Goal: Obtain resource: Download file/media

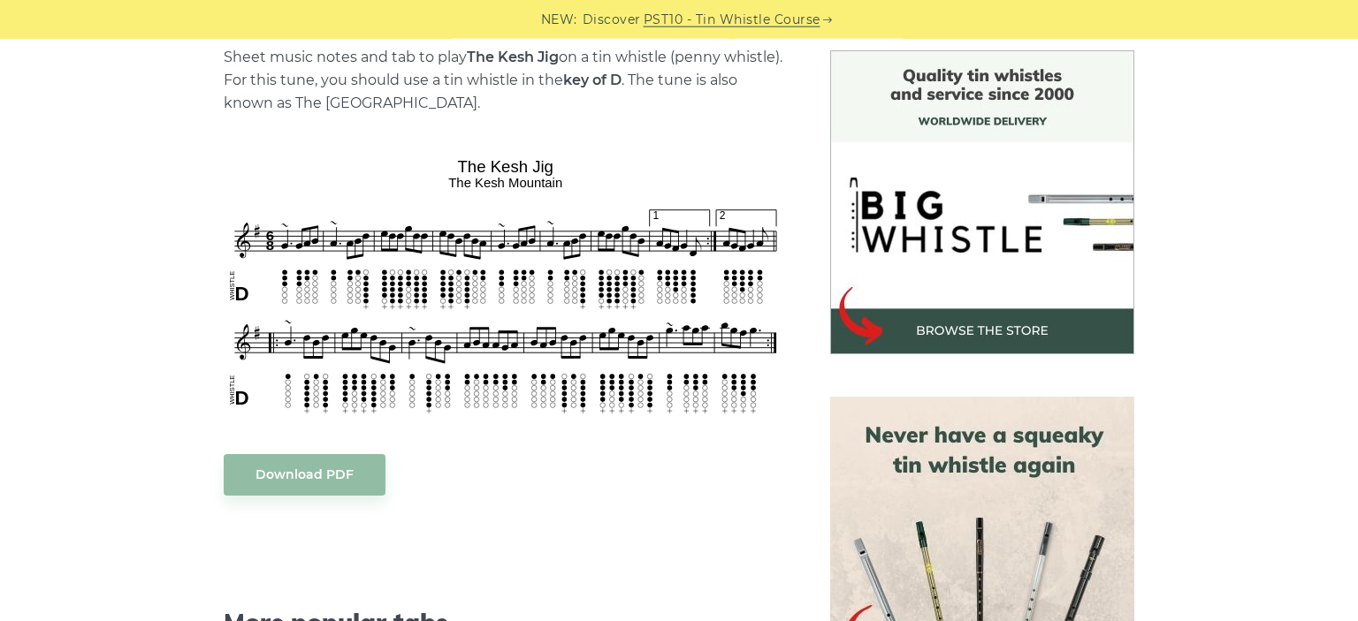
scroll to position [467, 0]
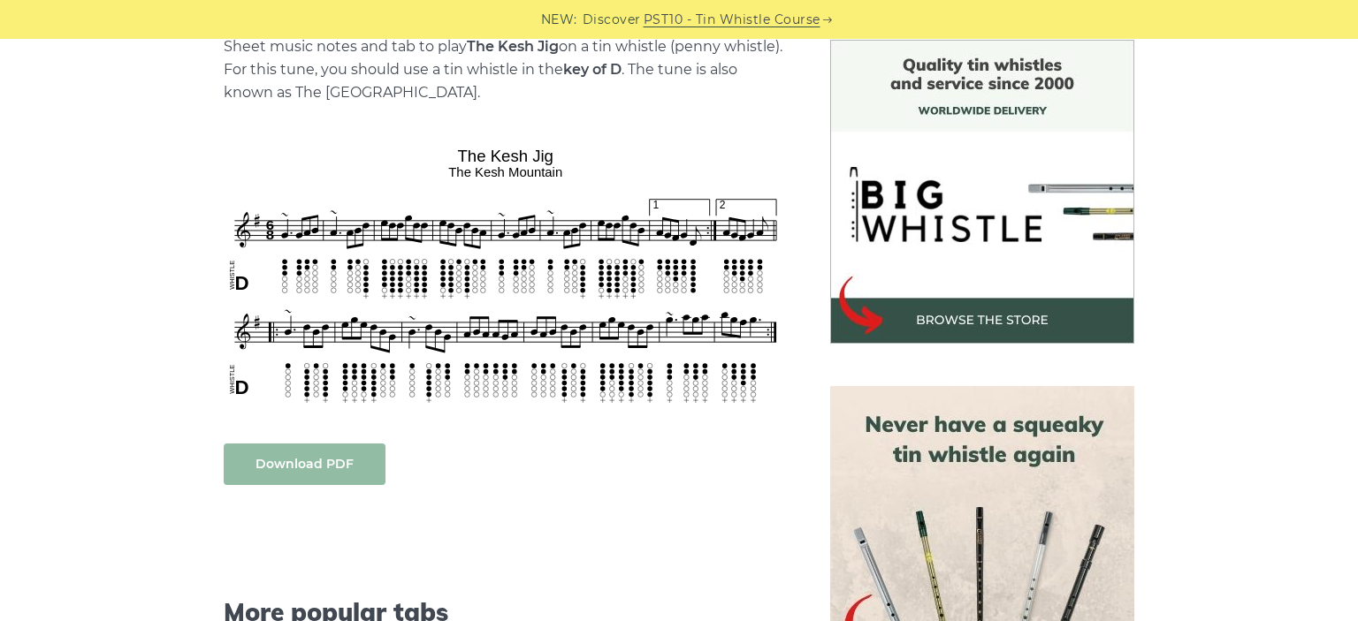
click at [313, 460] on link "Download PDF" at bounding box center [305, 465] width 162 height 42
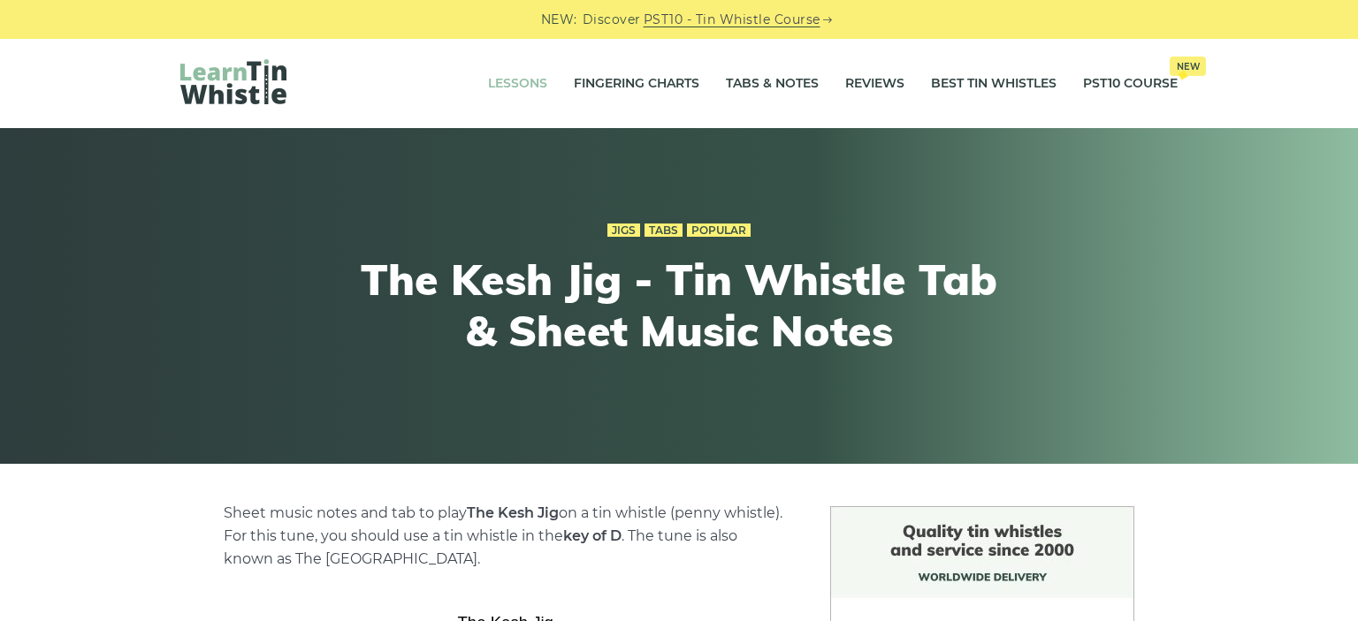
click at [514, 86] on link "Lessons" at bounding box center [517, 84] width 59 height 44
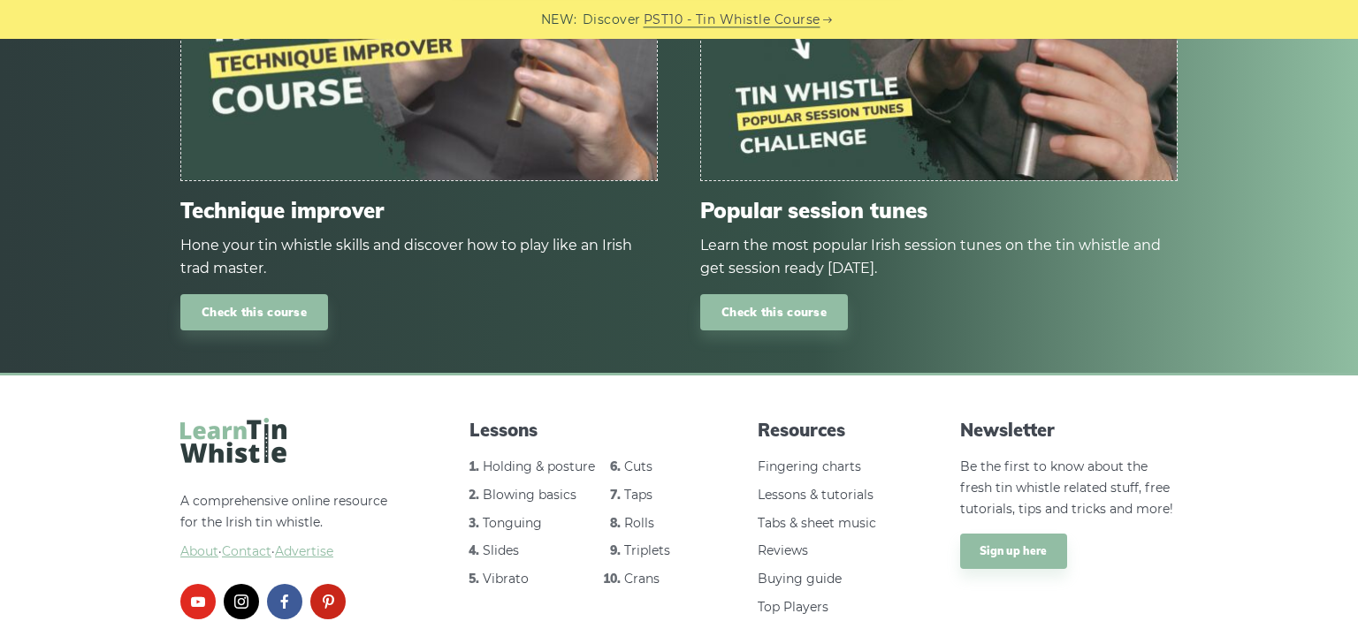
scroll to position [2572, 0]
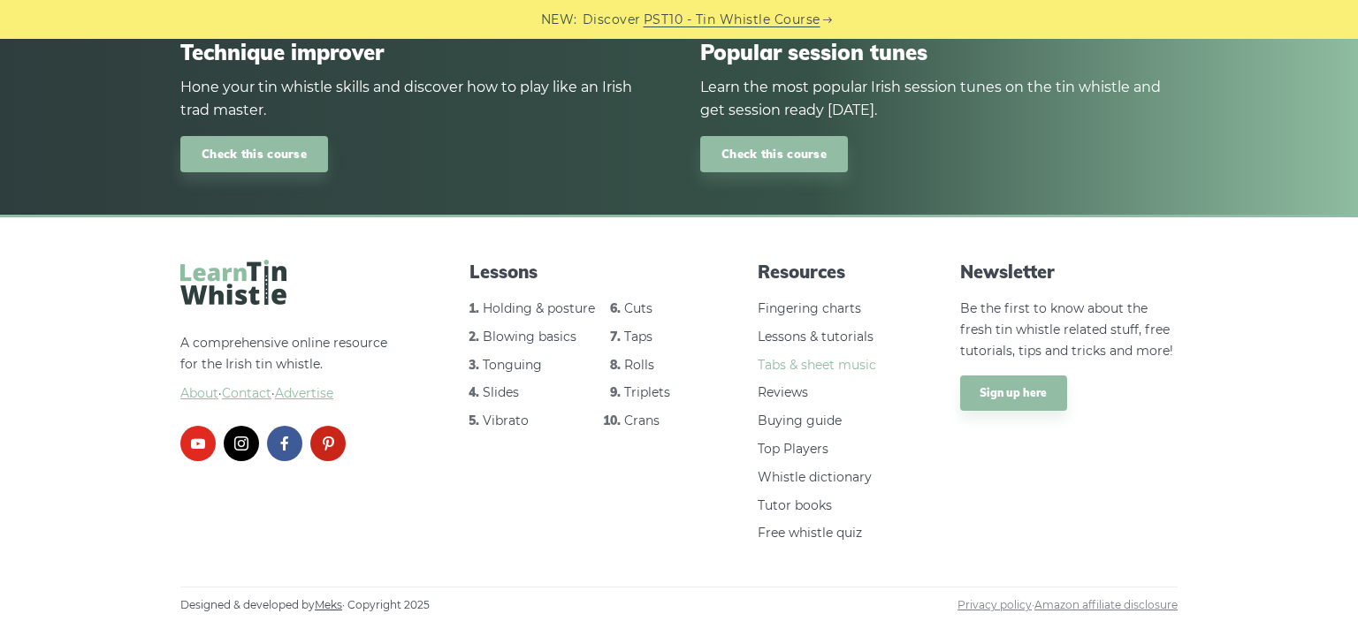
click at [827, 366] on link "Tabs & sheet music" at bounding box center [816, 365] width 118 height 16
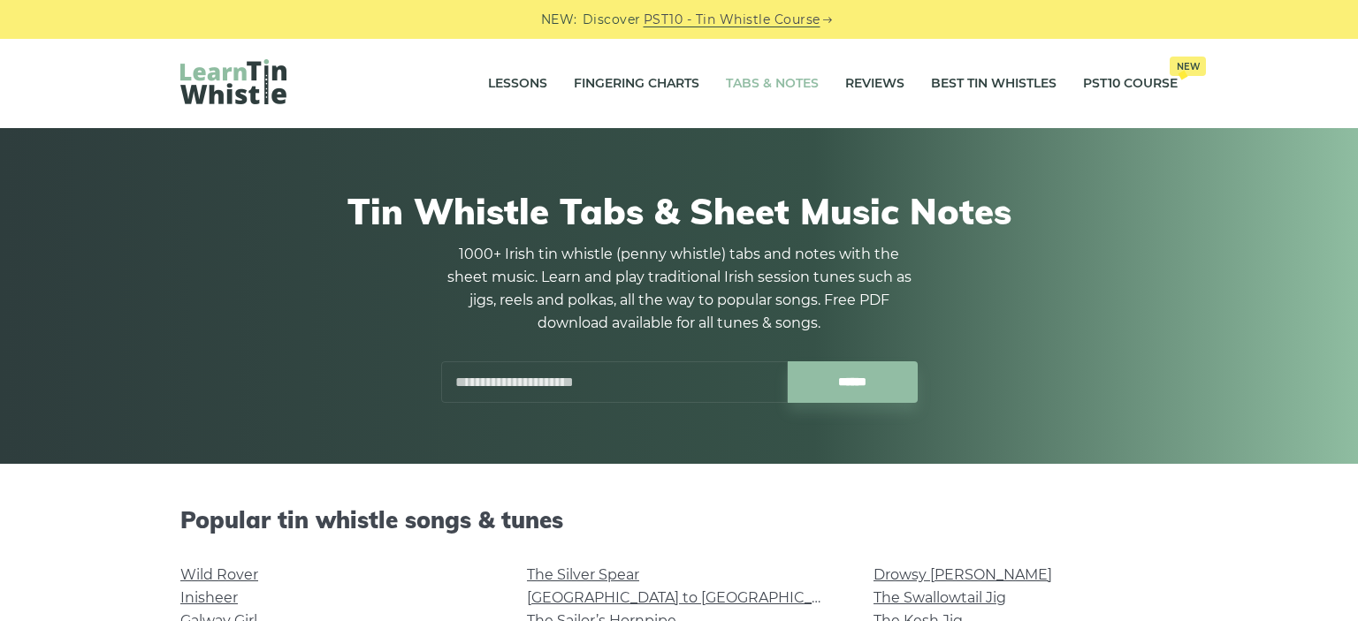
click at [678, 392] on input "text" at bounding box center [614, 382] width 346 height 42
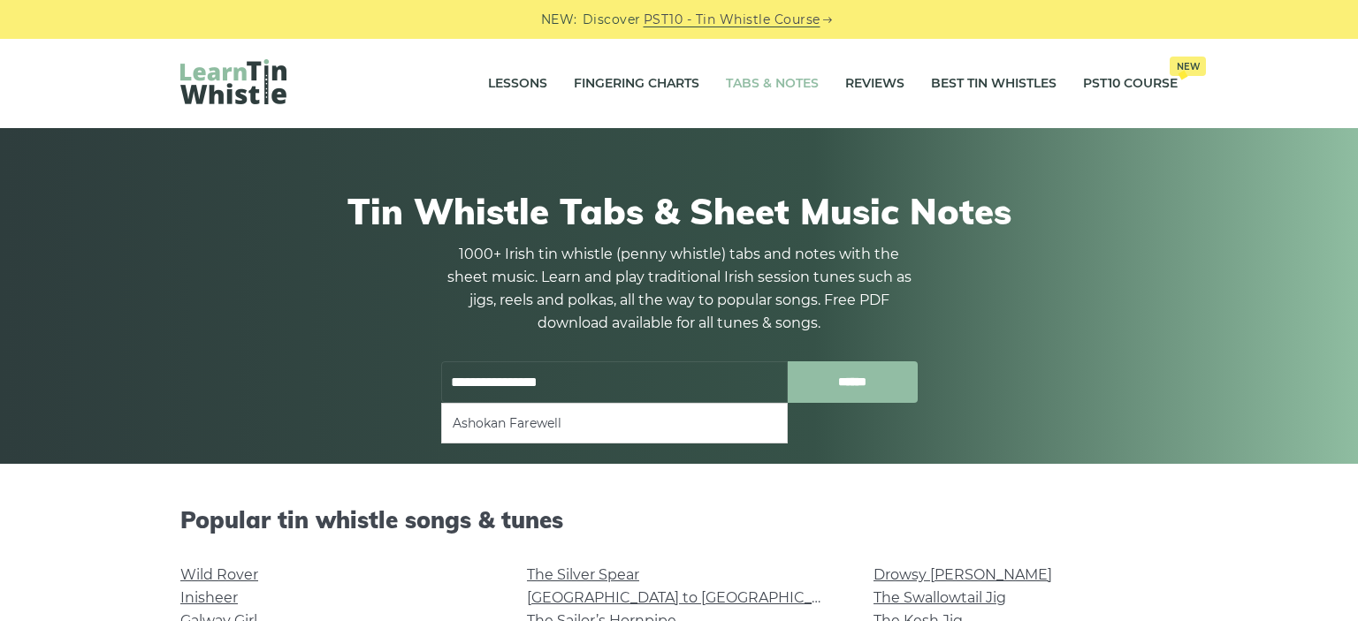
type input "**********"
click at [838, 392] on input "******" at bounding box center [853, 382] width 130 height 42
click at [745, 412] on ul "Ashokan Farewell" at bounding box center [614, 423] width 346 height 41
click at [532, 437] on ul "Ashokan Farewell" at bounding box center [614, 423] width 346 height 41
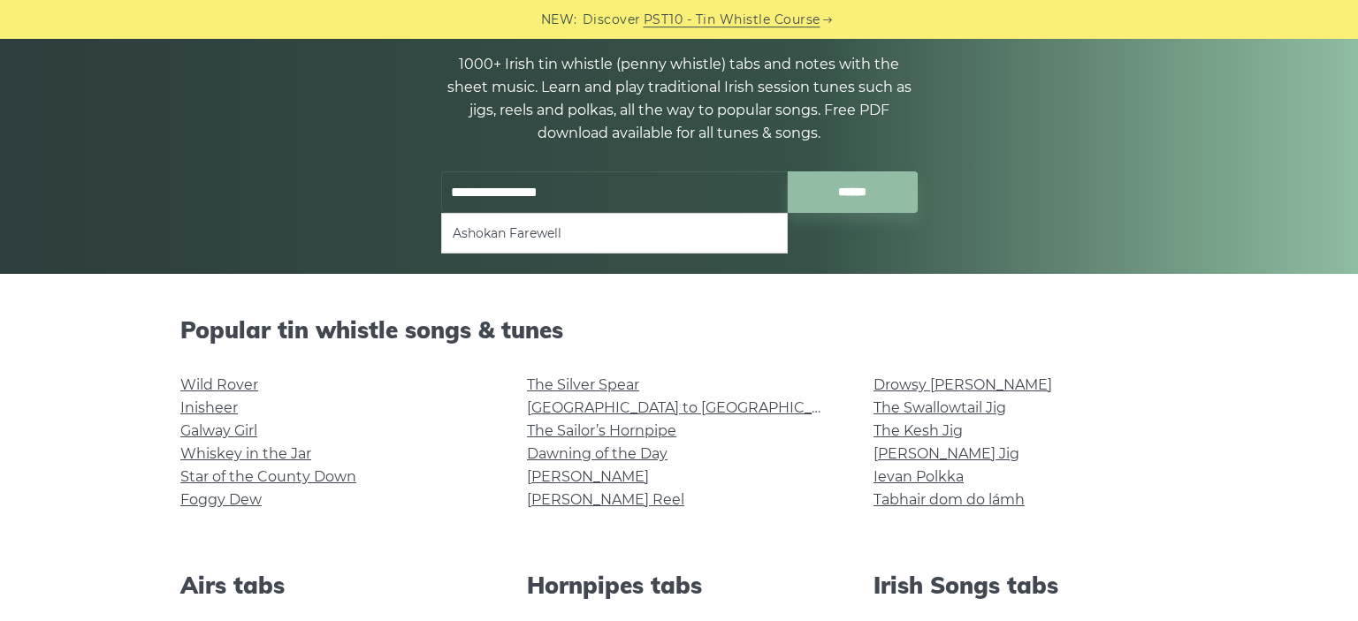
scroll to position [279, 0]
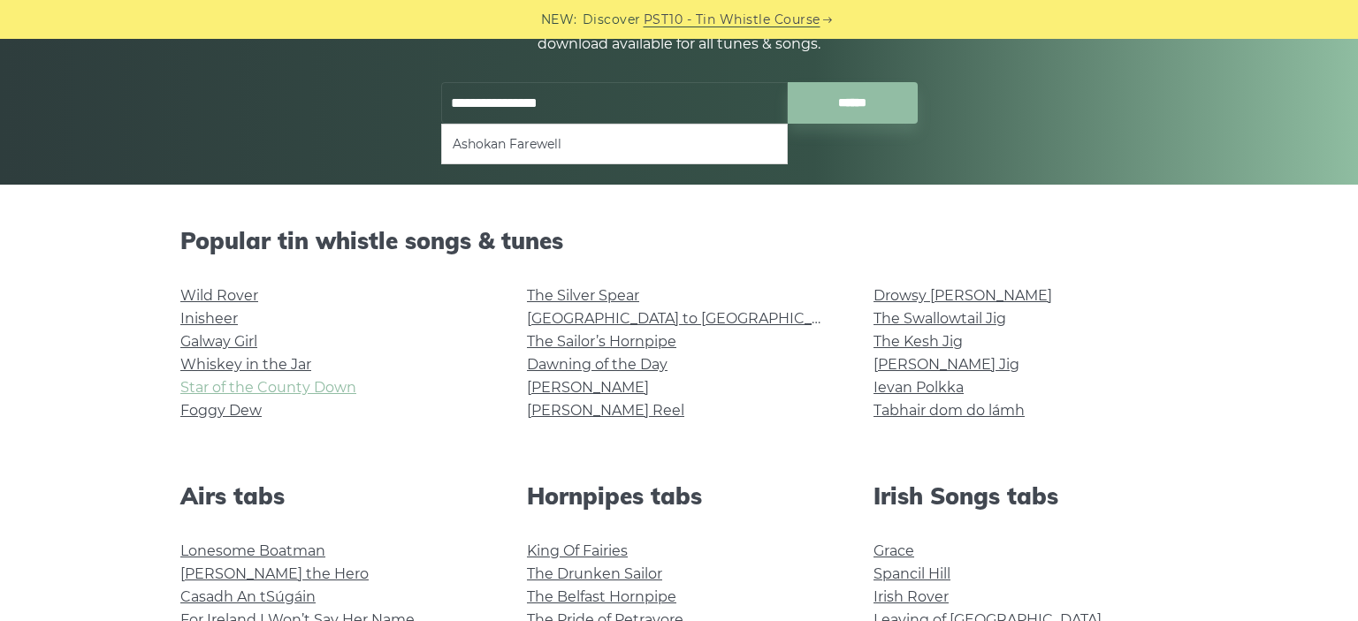
click at [232, 385] on link "Star of the County Down" at bounding box center [268, 387] width 176 height 17
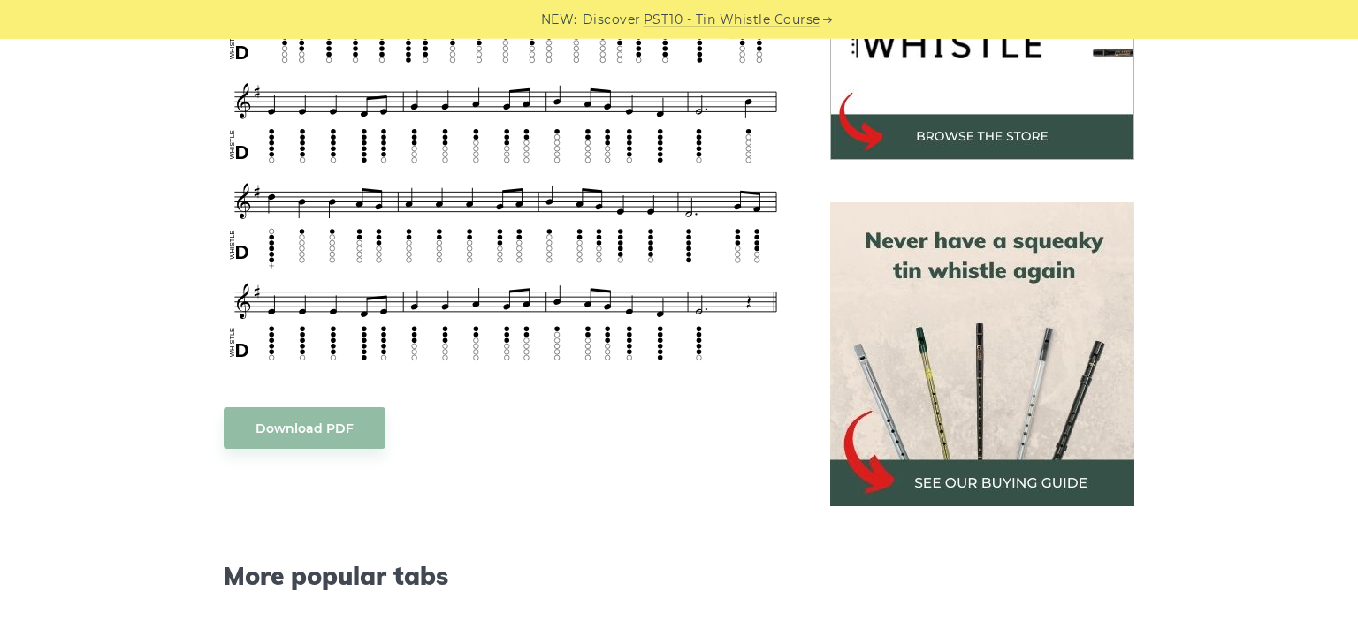
scroll to position [653, 0]
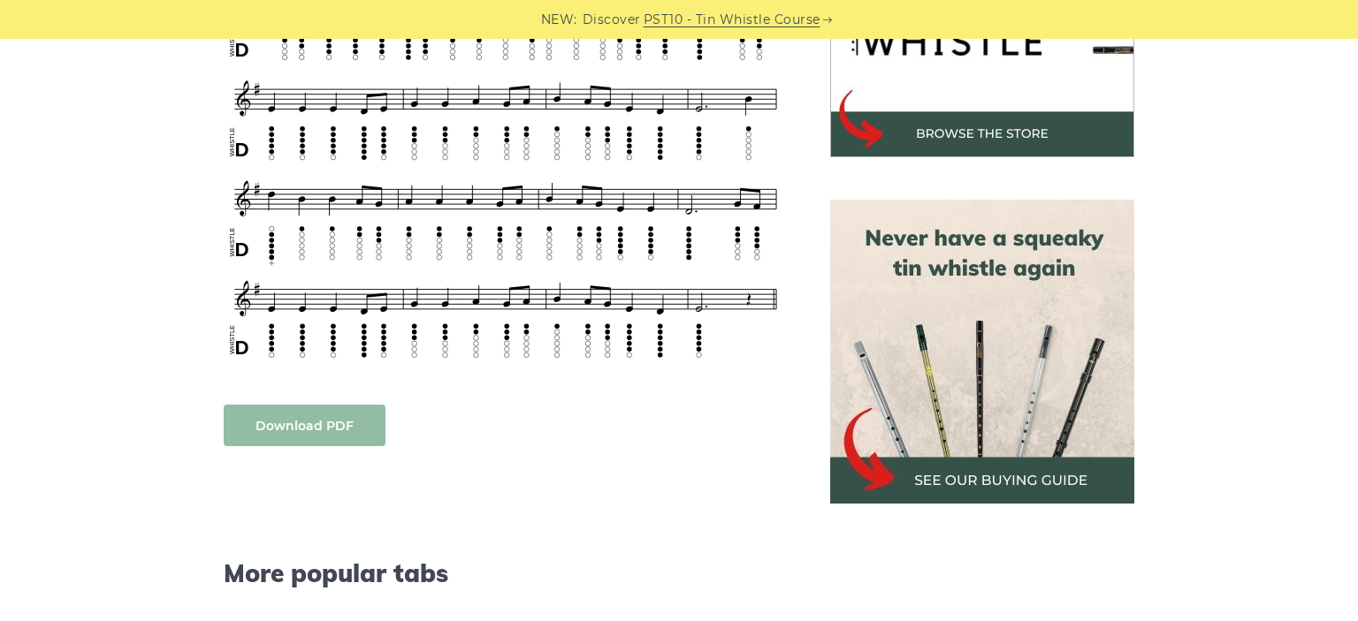
click at [336, 422] on link "Download PDF" at bounding box center [305, 426] width 162 height 42
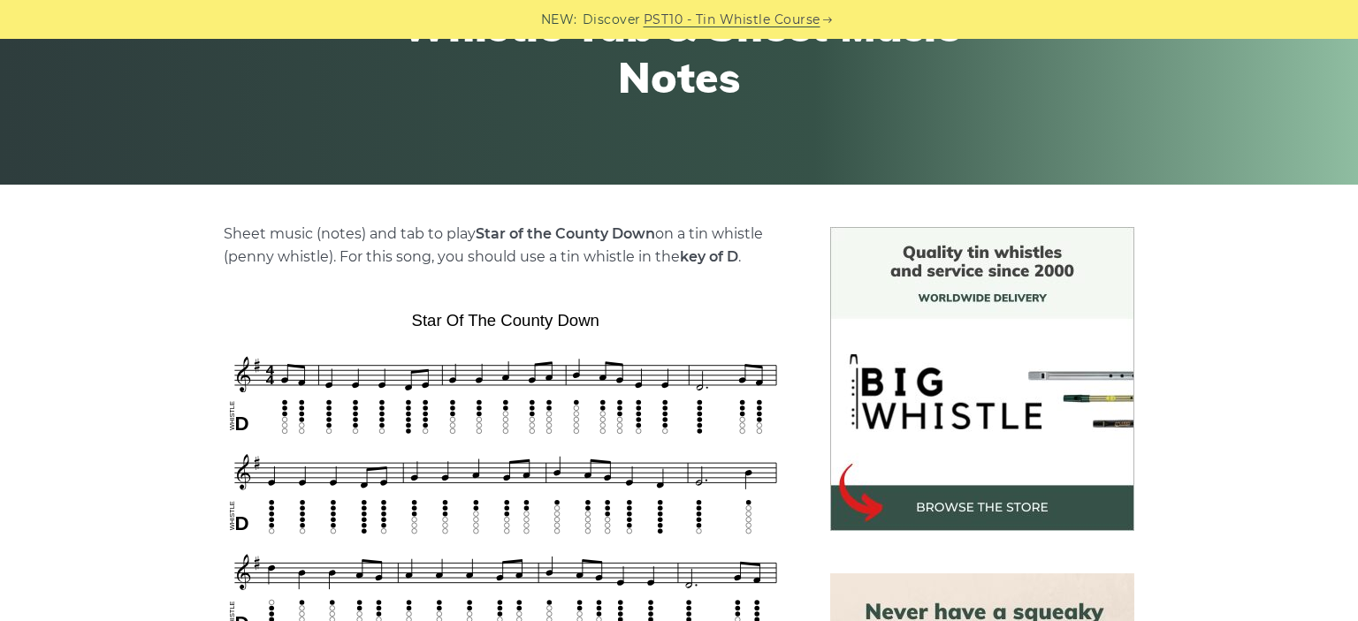
scroll to position [0, 0]
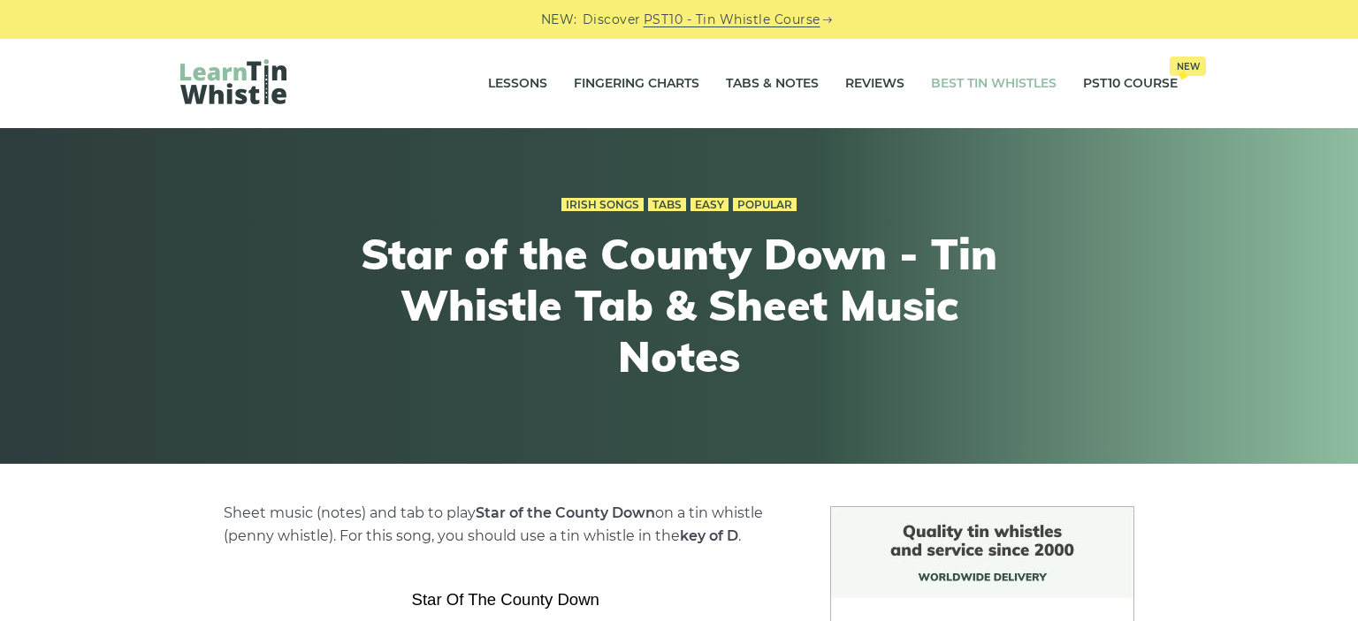
click at [1002, 86] on link "Best Tin Whistles" at bounding box center [994, 84] width 126 height 44
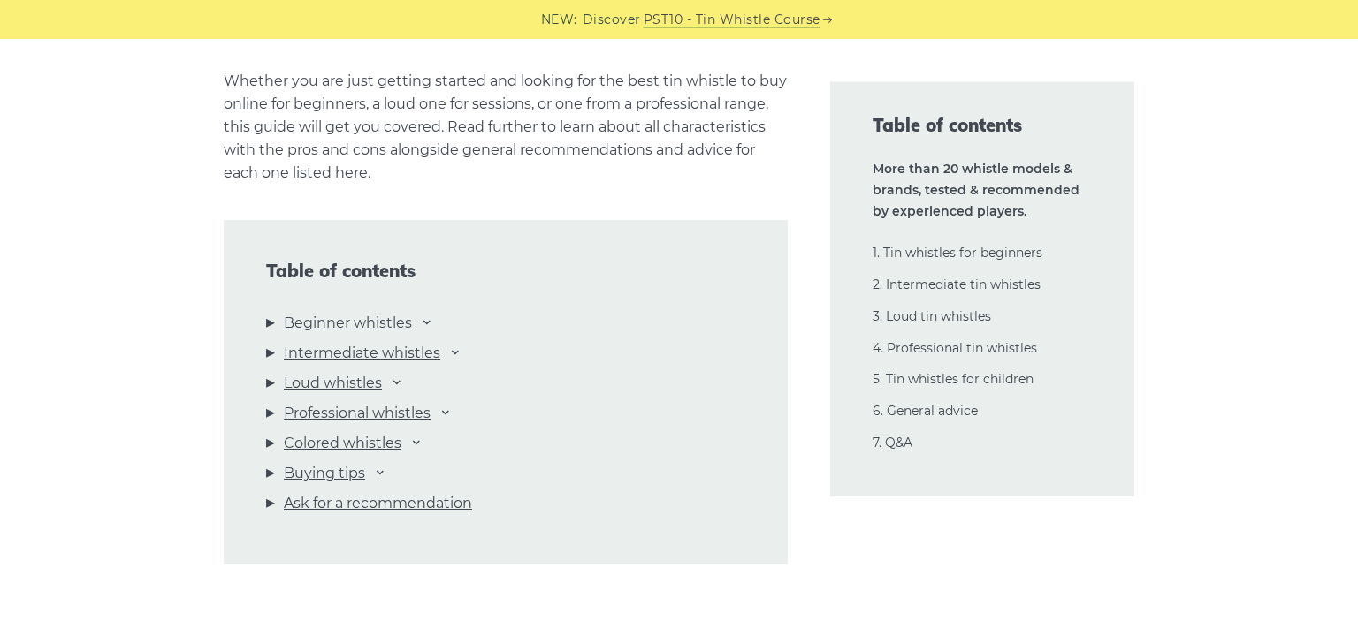
scroll to position [1867, 0]
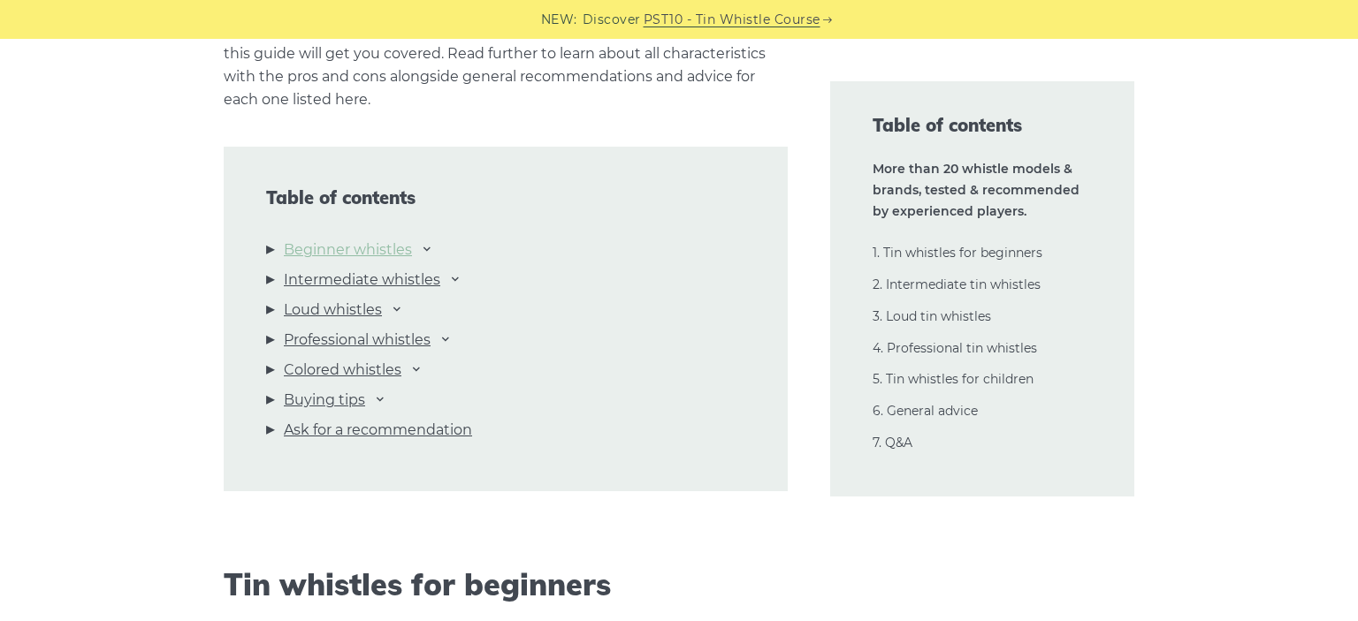
click at [381, 248] on link "Beginner whistles" at bounding box center [348, 250] width 128 height 23
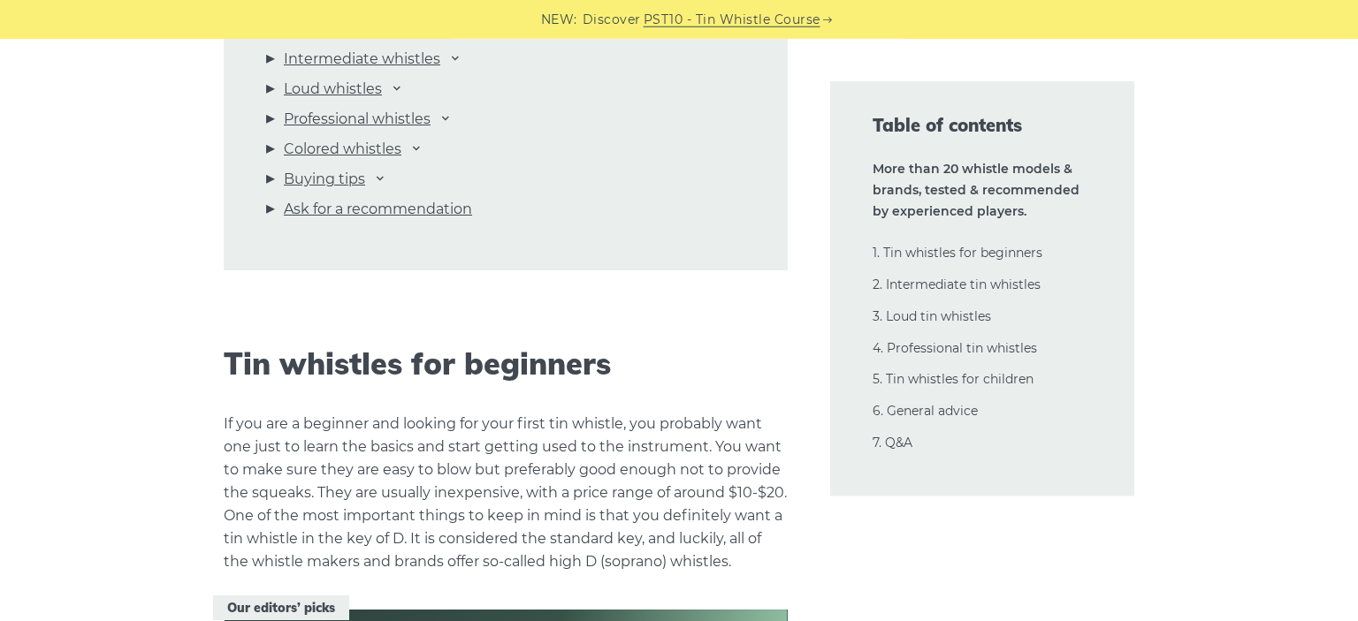
scroll to position [1995, 0]
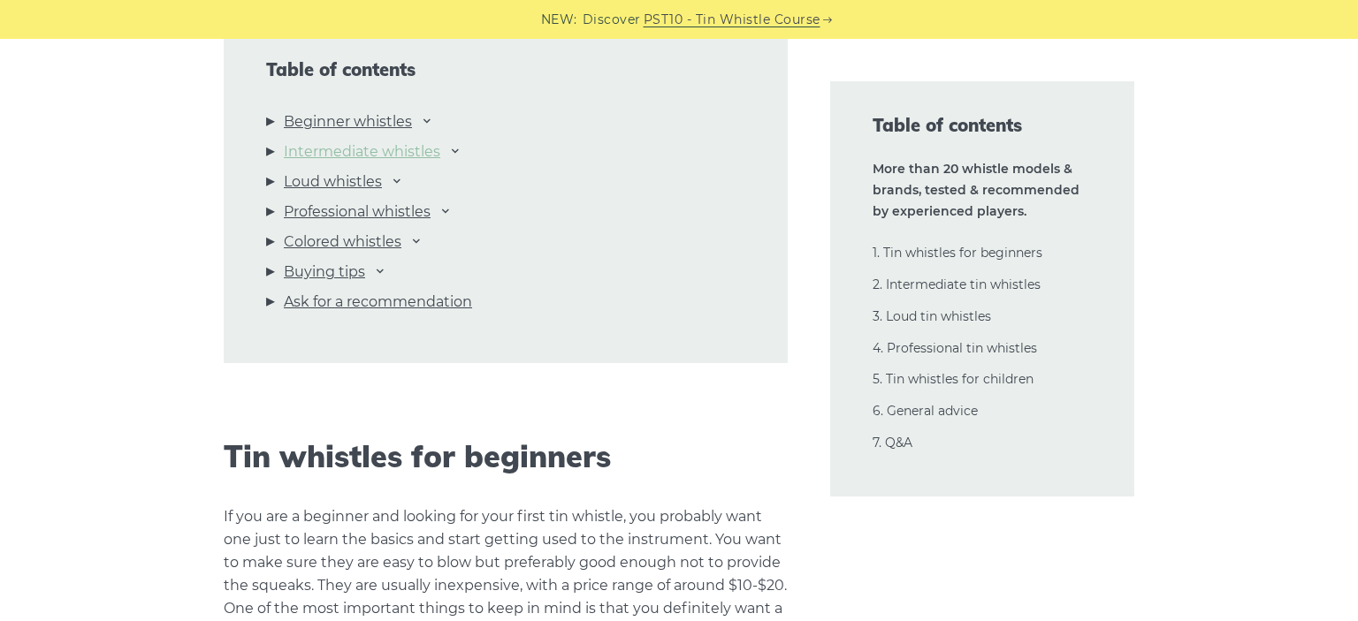
click at [315, 141] on link "Intermediate whistles" at bounding box center [362, 152] width 156 height 23
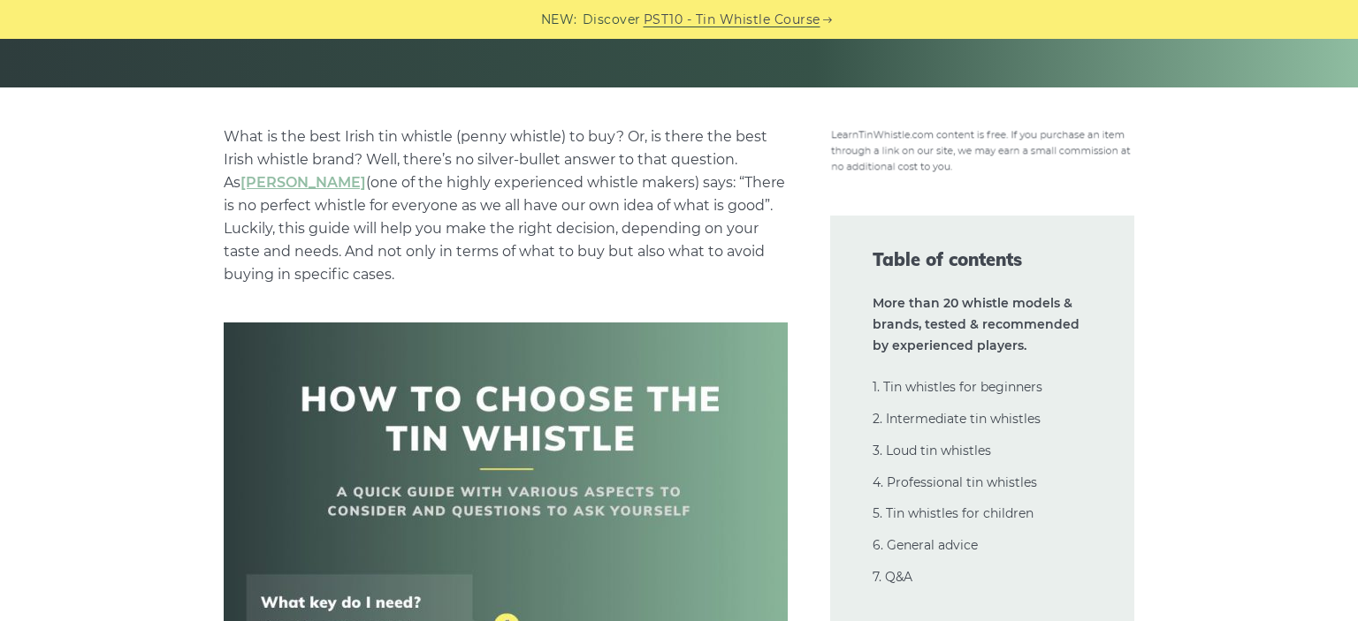
scroll to position [0, 0]
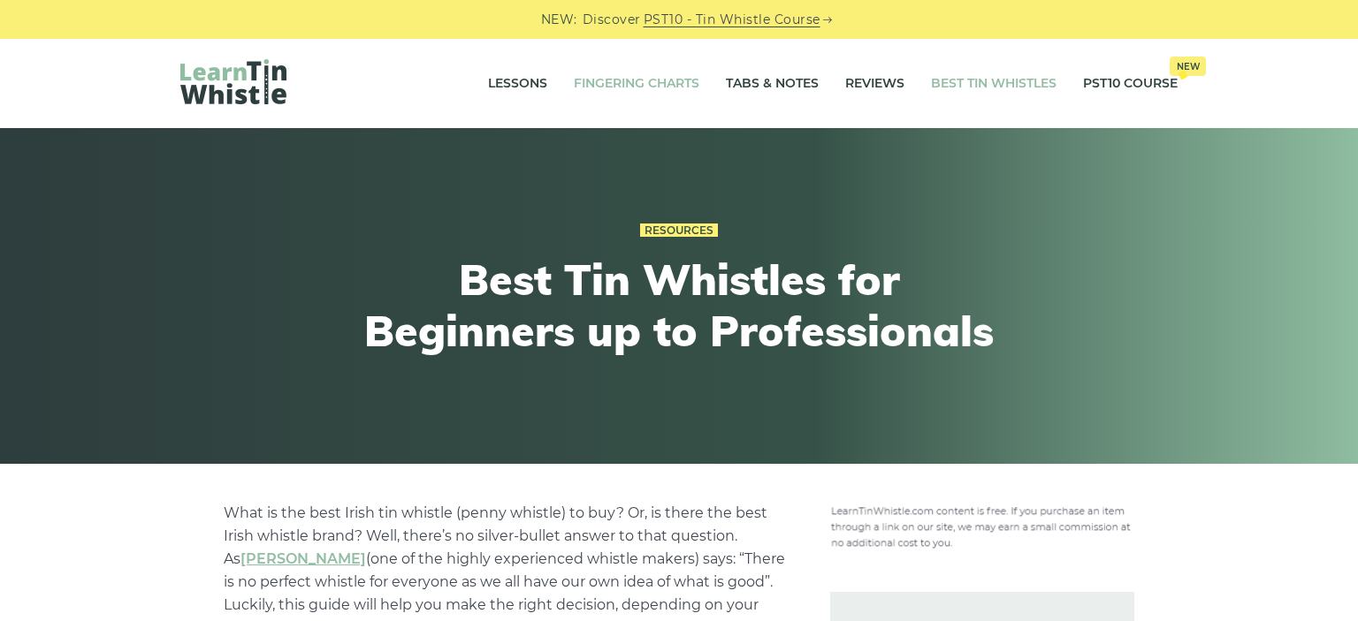
click at [615, 82] on link "Fingering Charts" at bounding box center [637, 84] width 126 height 44
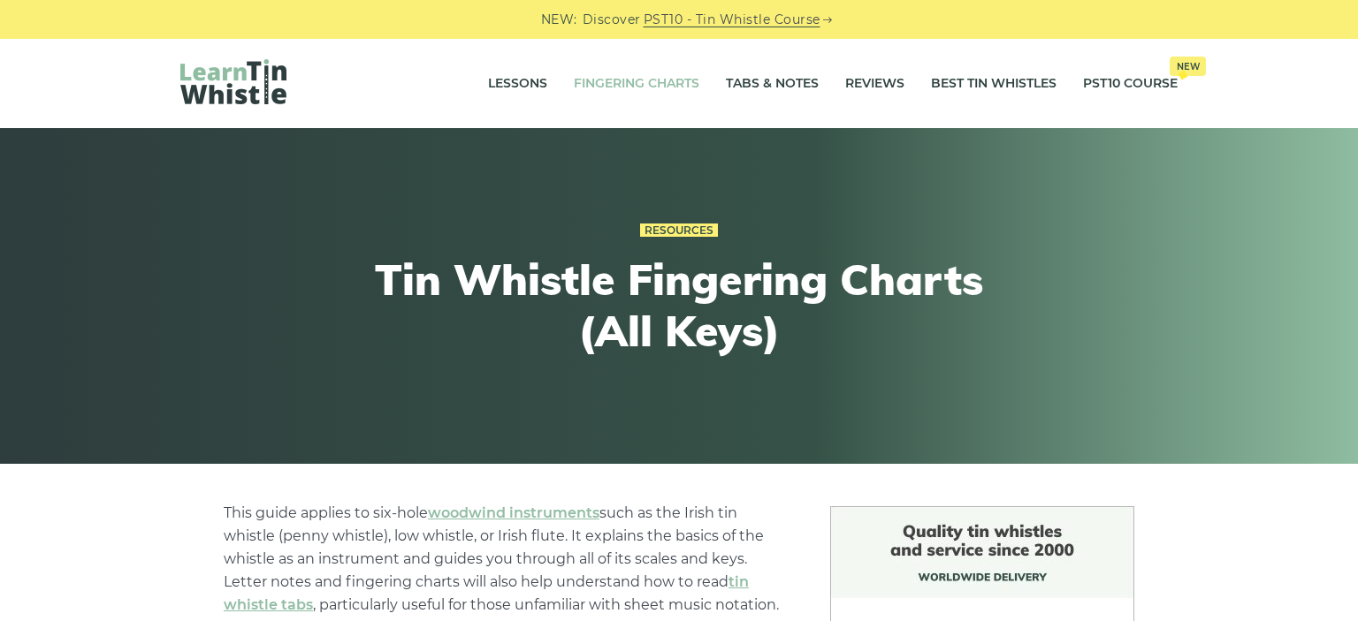
click at [242, 84] on img at bounding box center [233, 81] width 106 height 45
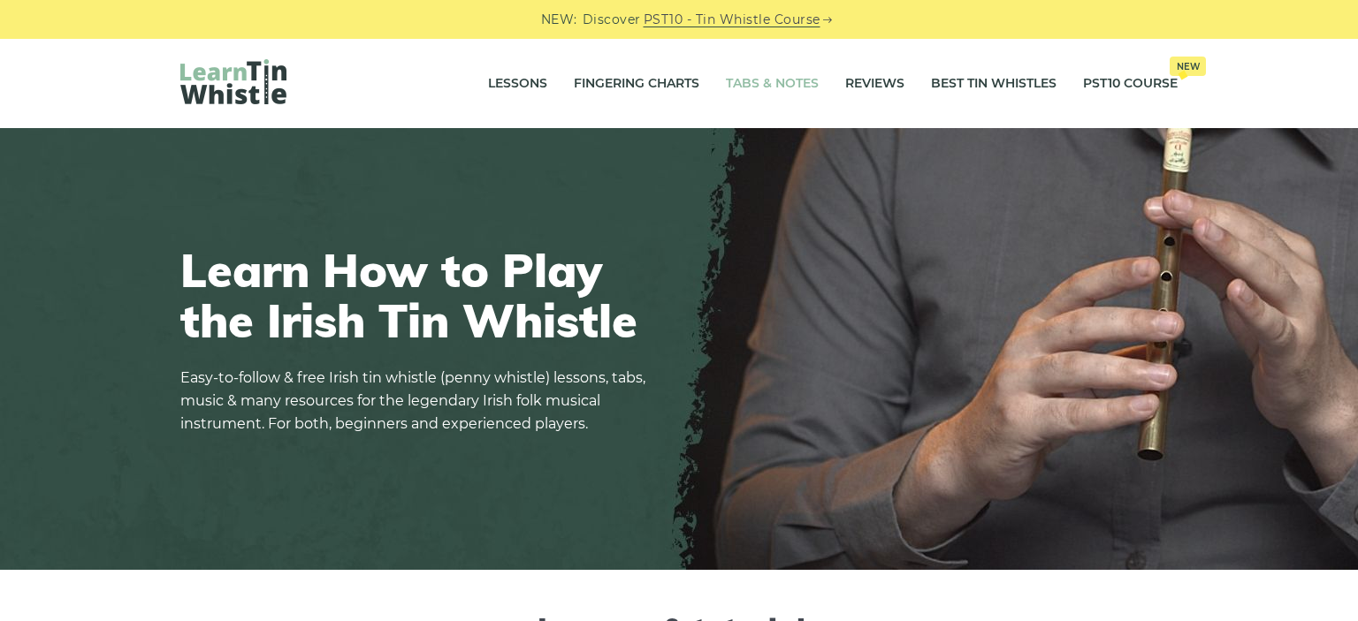
click at [740, 80] on link "Tabs & Notes" at bounding box center [772, 84] width 93 height 44
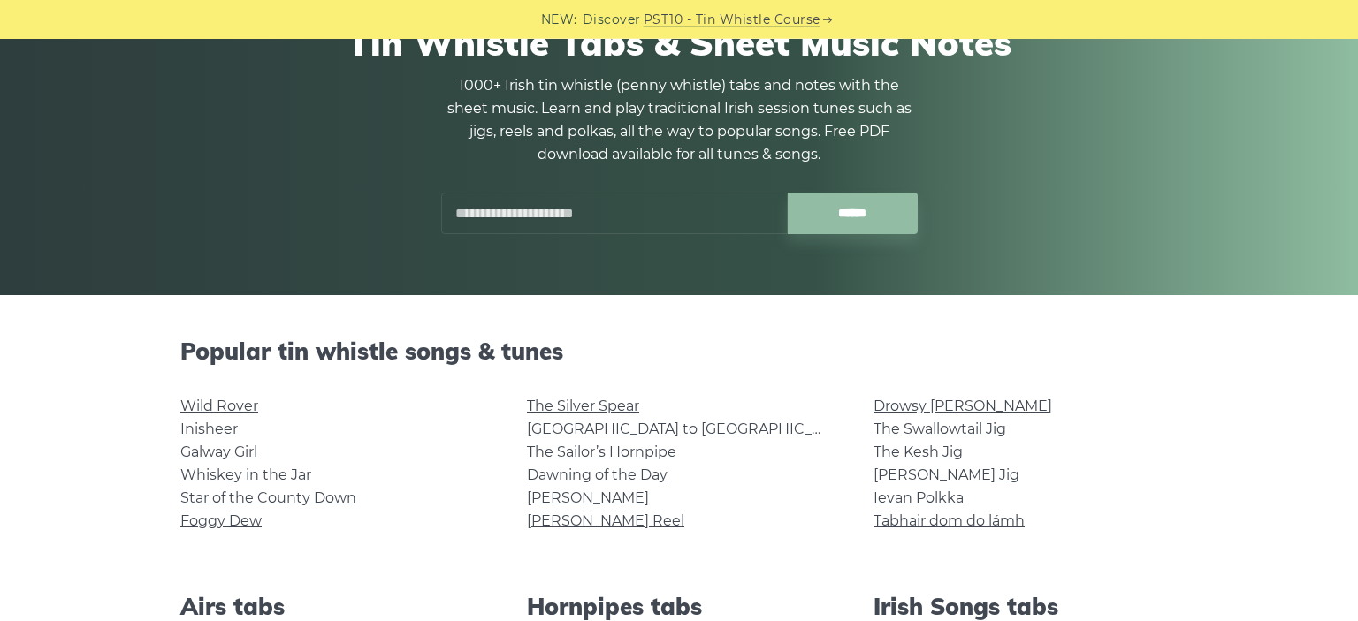
scroll to position [279, 0]
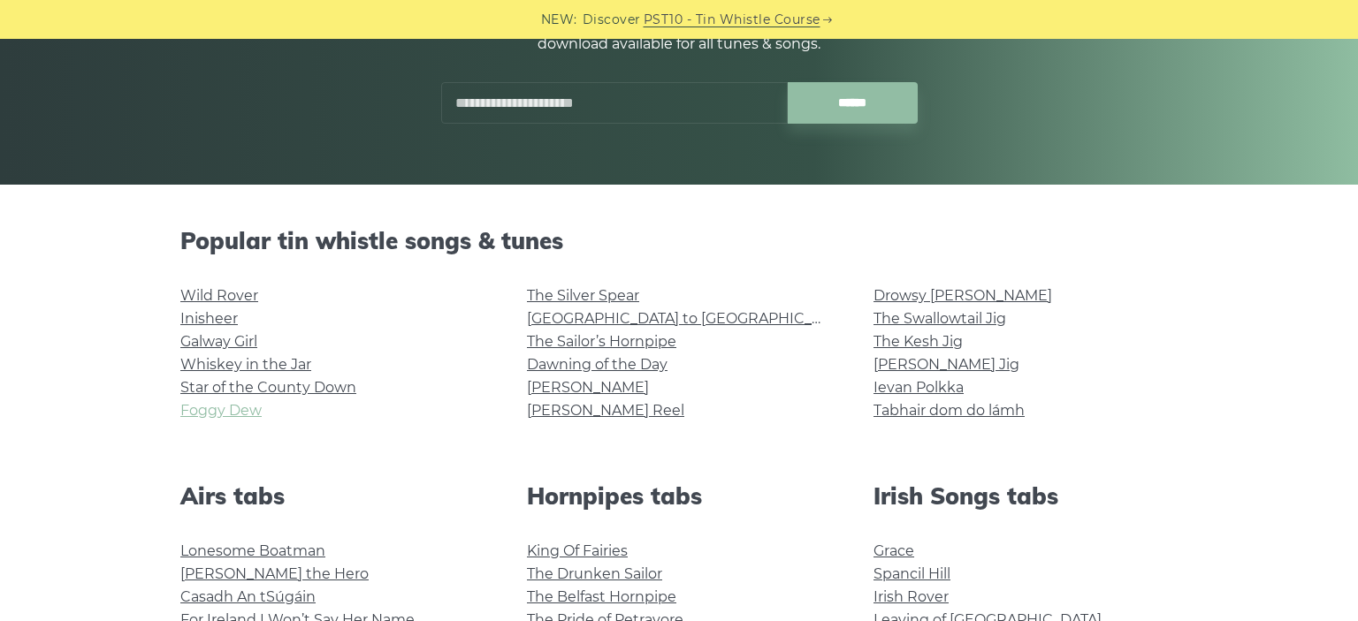
click at [235, 405] on link "Foggy Dew" at bounding box center [220, 410] width 81 height 17
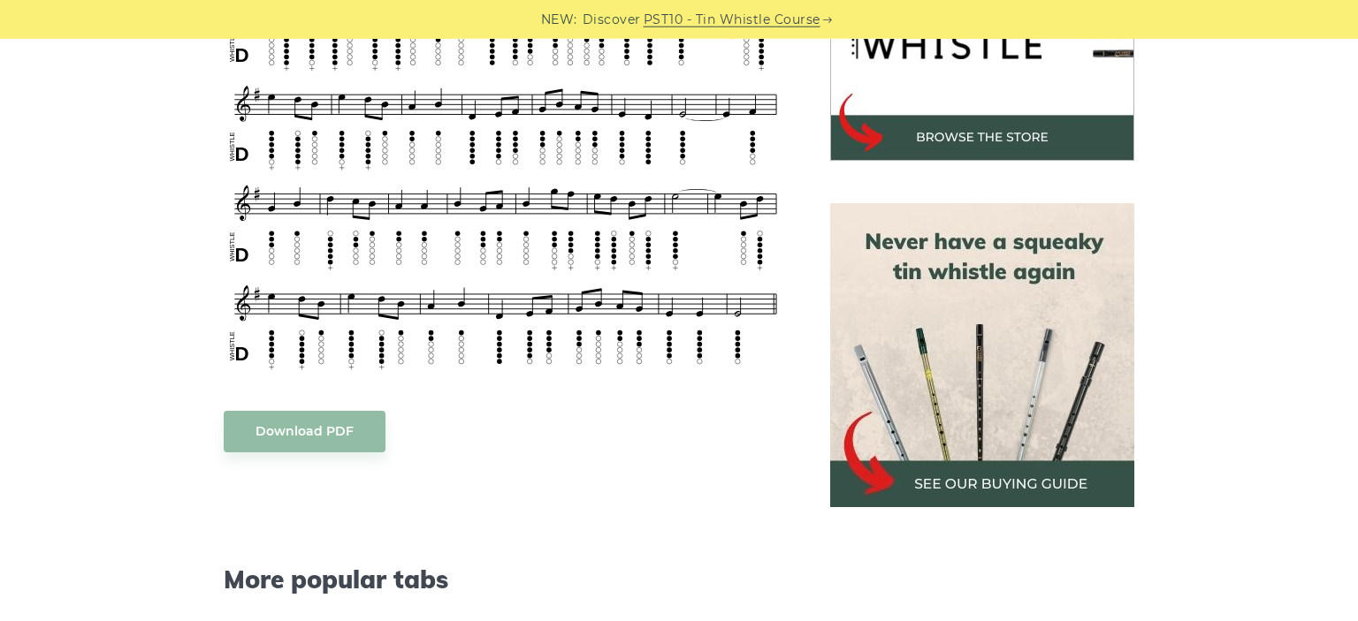
scroll to position [653, 0]
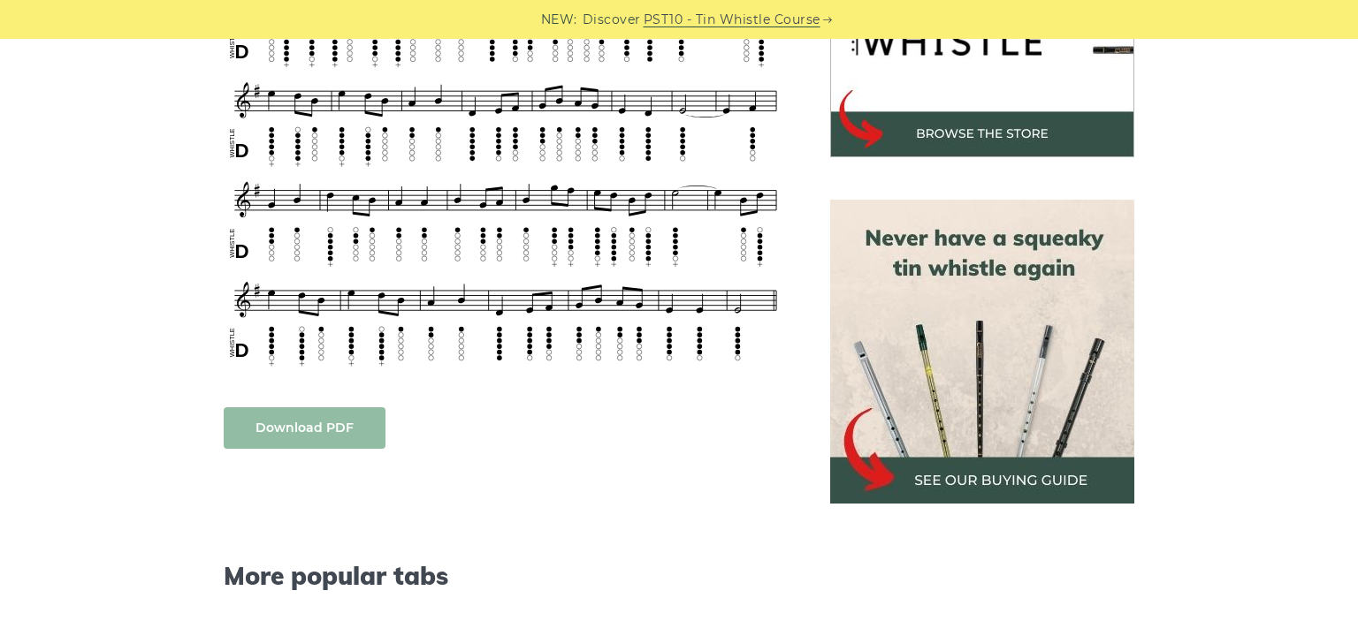
click at [317, 419] on link "Download PDF" at bounding box center [305, 428] width 162 height 42
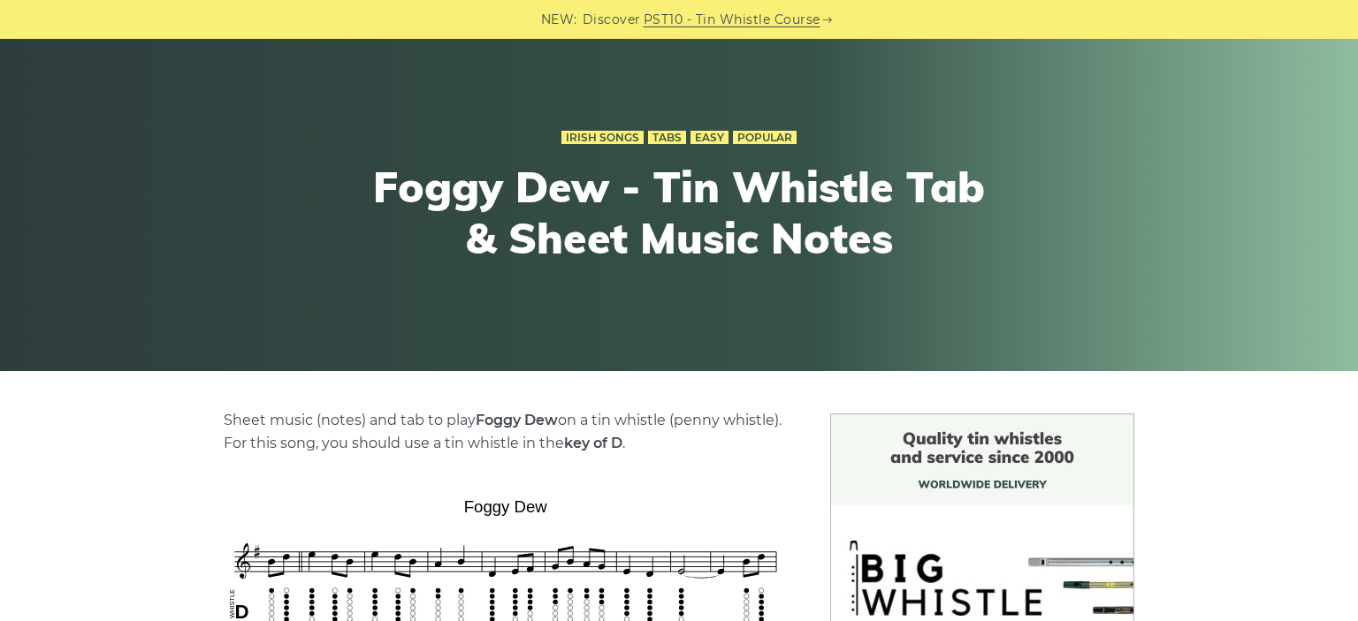
scroll to position [0, 0]
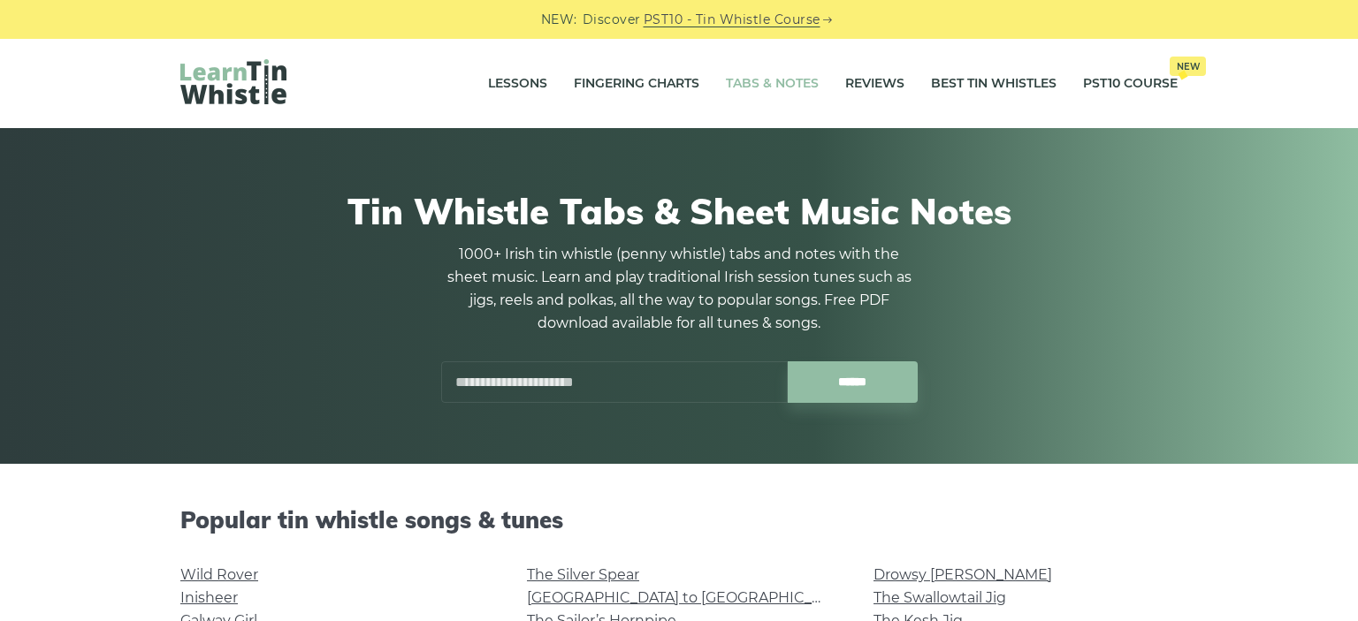
scroll to position [279, 0]
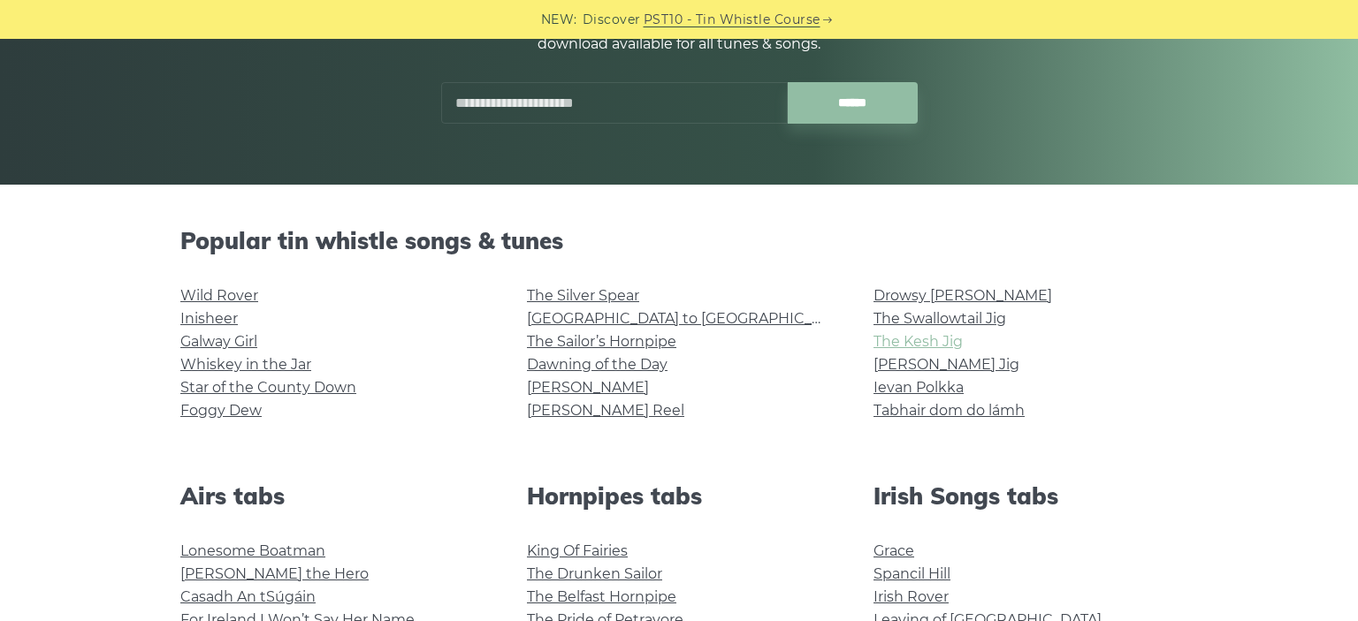
click at [907, 339] on link "The Kesh Jig" at bounding box center [917, 341] width 89 height 17
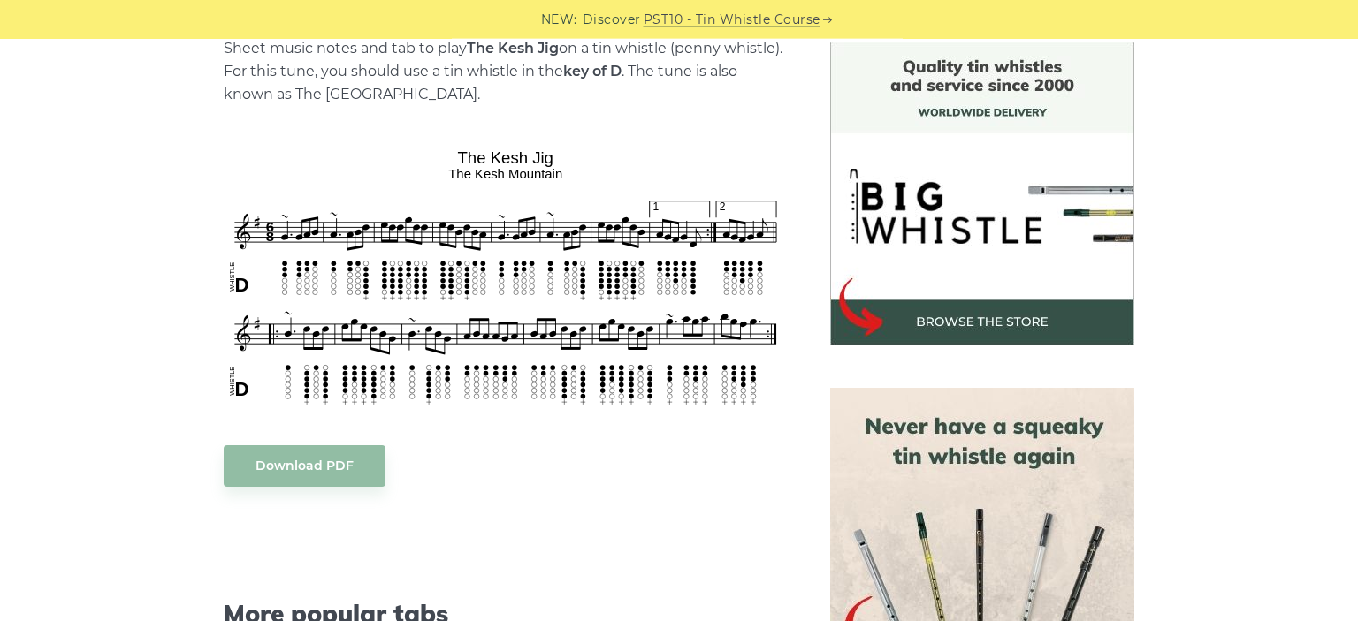
scroll to position [467, 0]
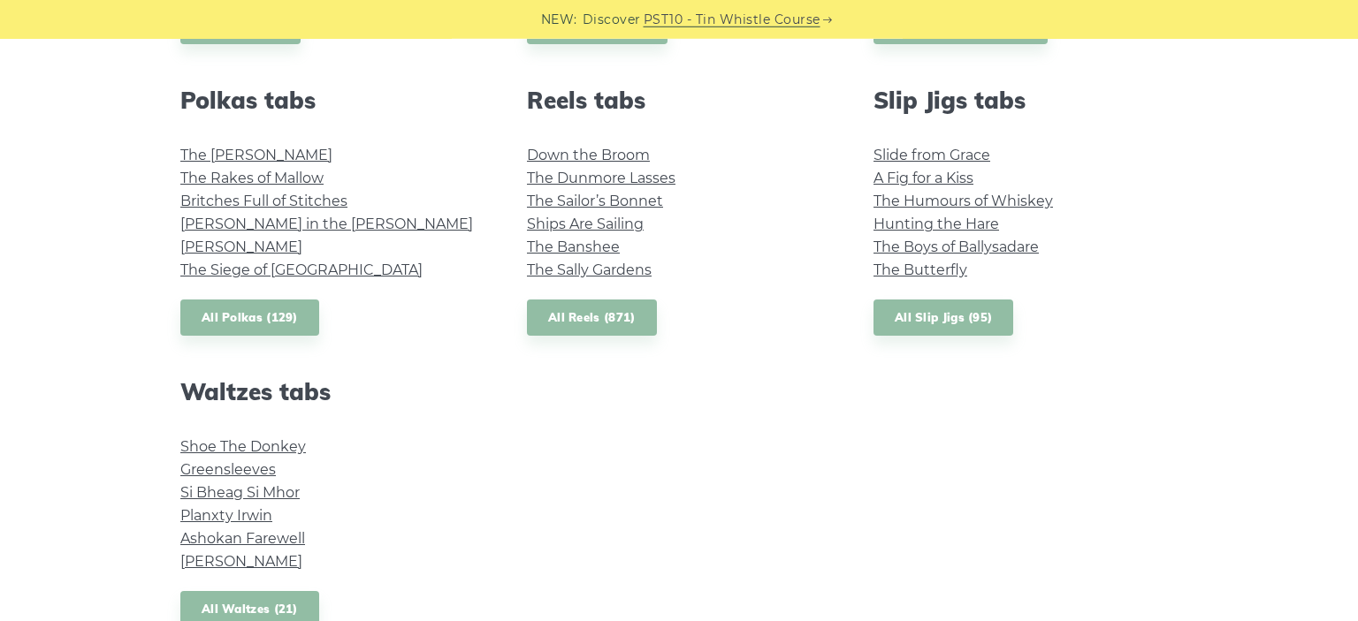
scroll to position [1306, 0]
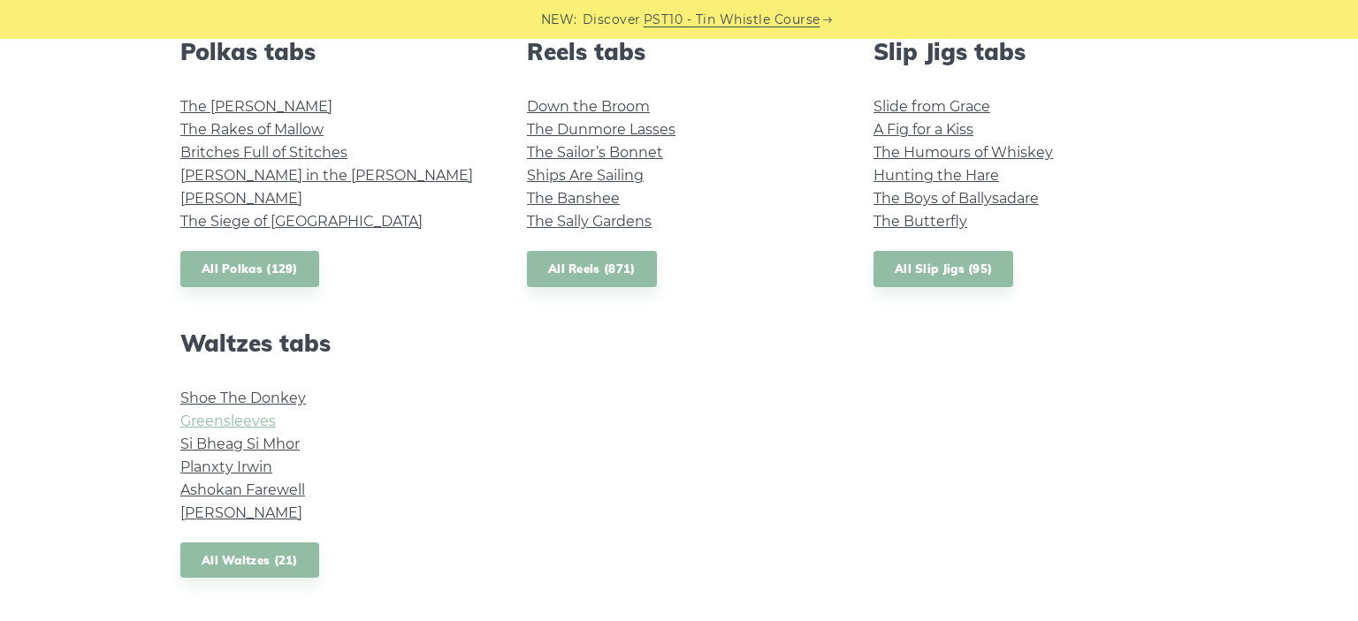
click at [215, 423] on link "Greensleeves" at bounding box center [227, 421] width 95 height 17
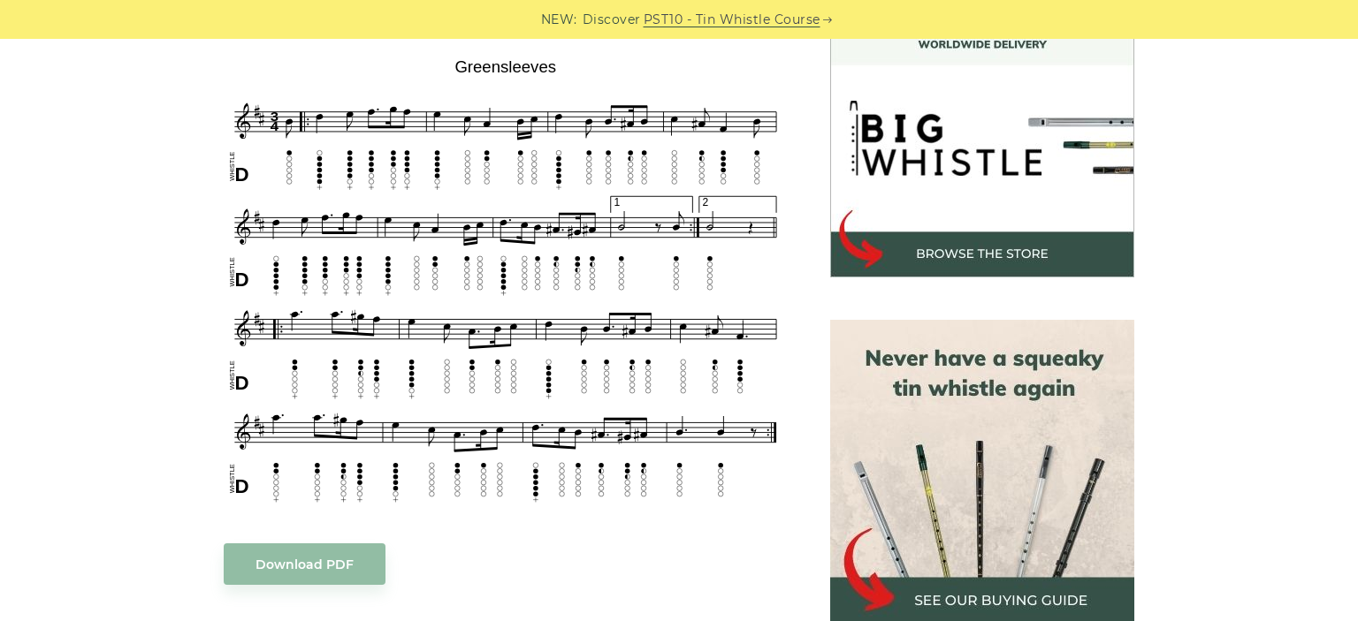
scroll to position [559, 0]
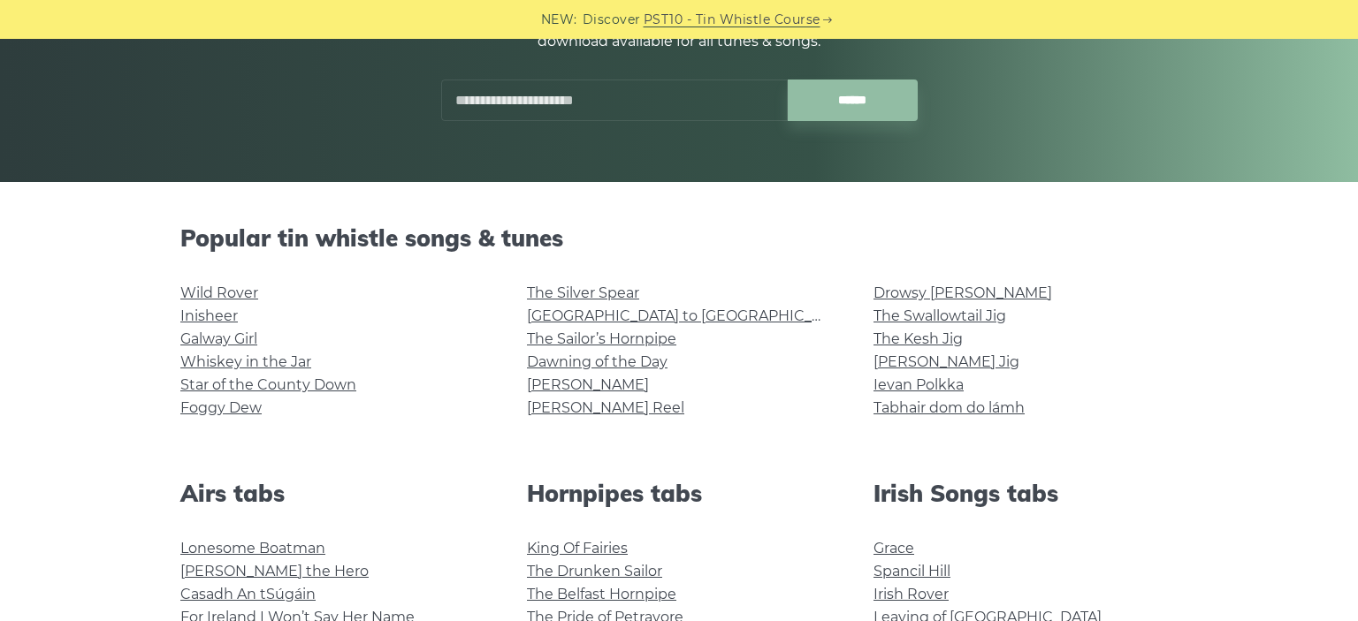
scroll to position [279, 0]
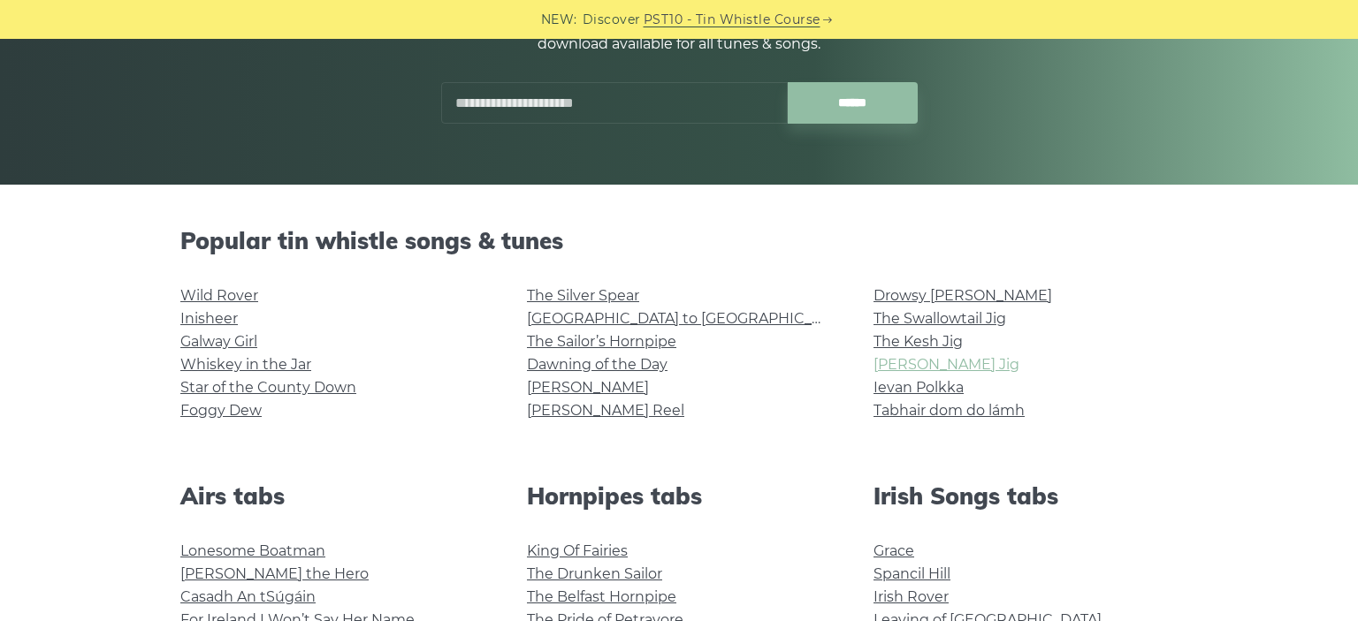
click at [919, 366] on link "[PERSON_NAME] Jig" at bounding box center [946, 364] width 146 height 17
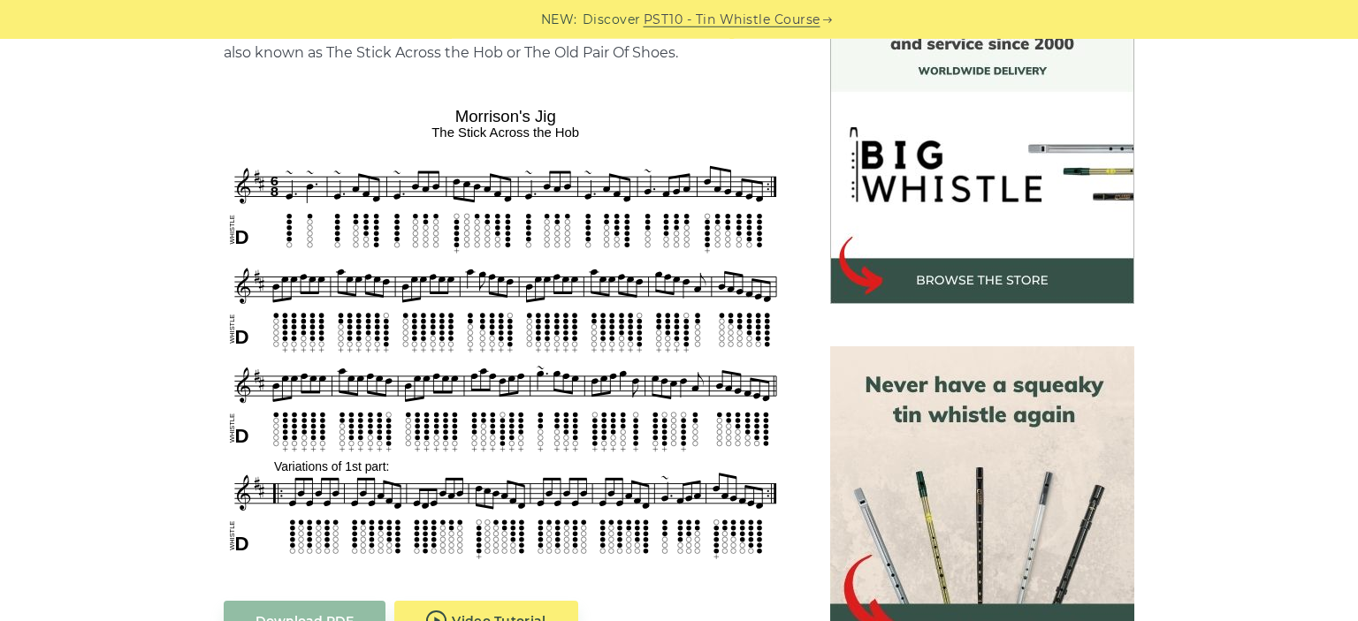
scroll to position [559, 0]
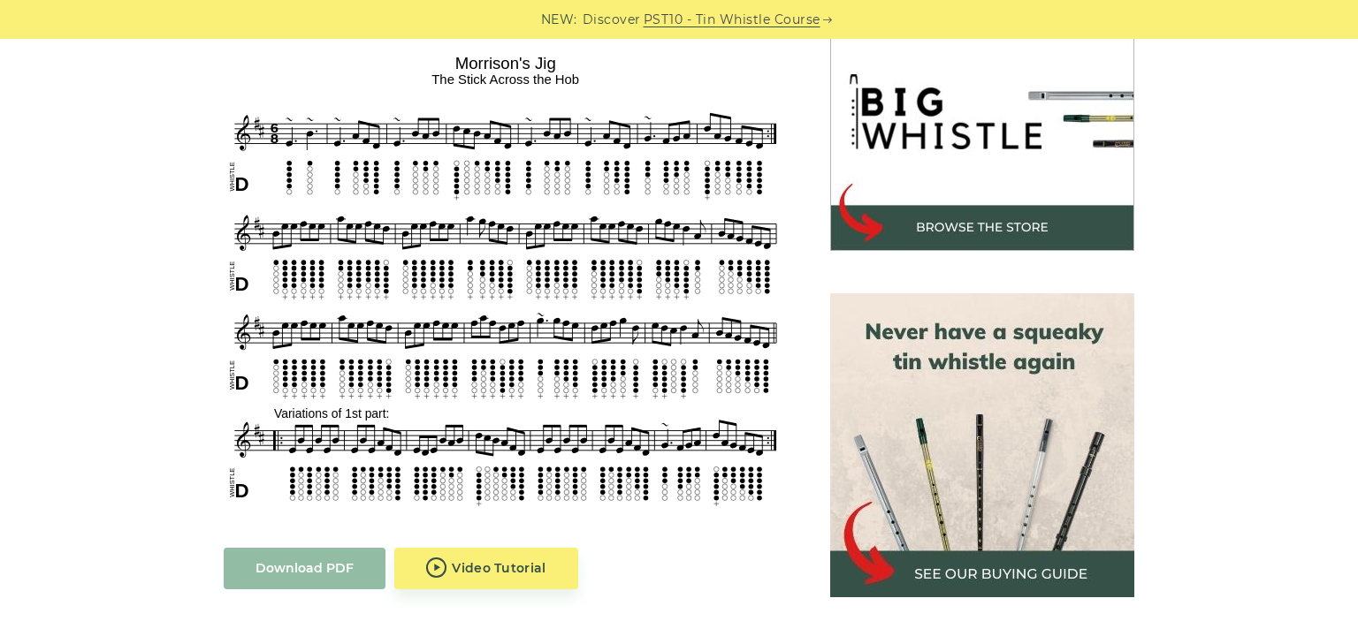
click at [331, 566] on link "Download PDF" at bounding box center [305, 569] width 162 height 42
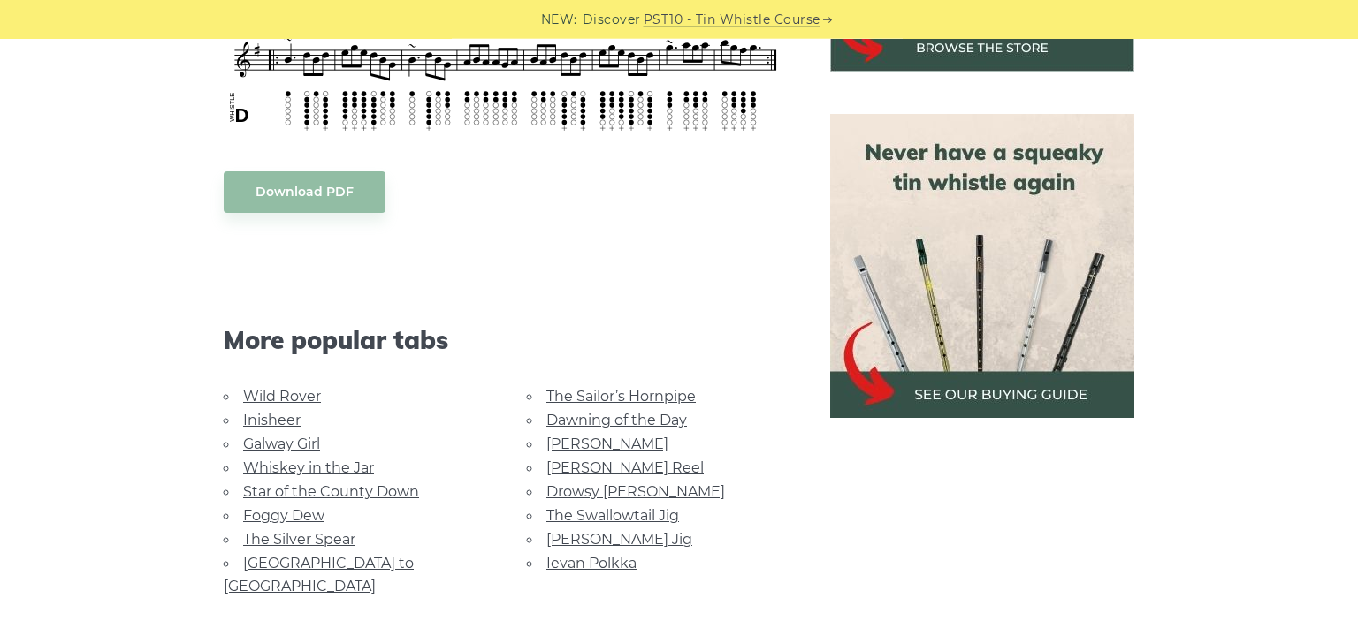
scroll to position [746, 0]
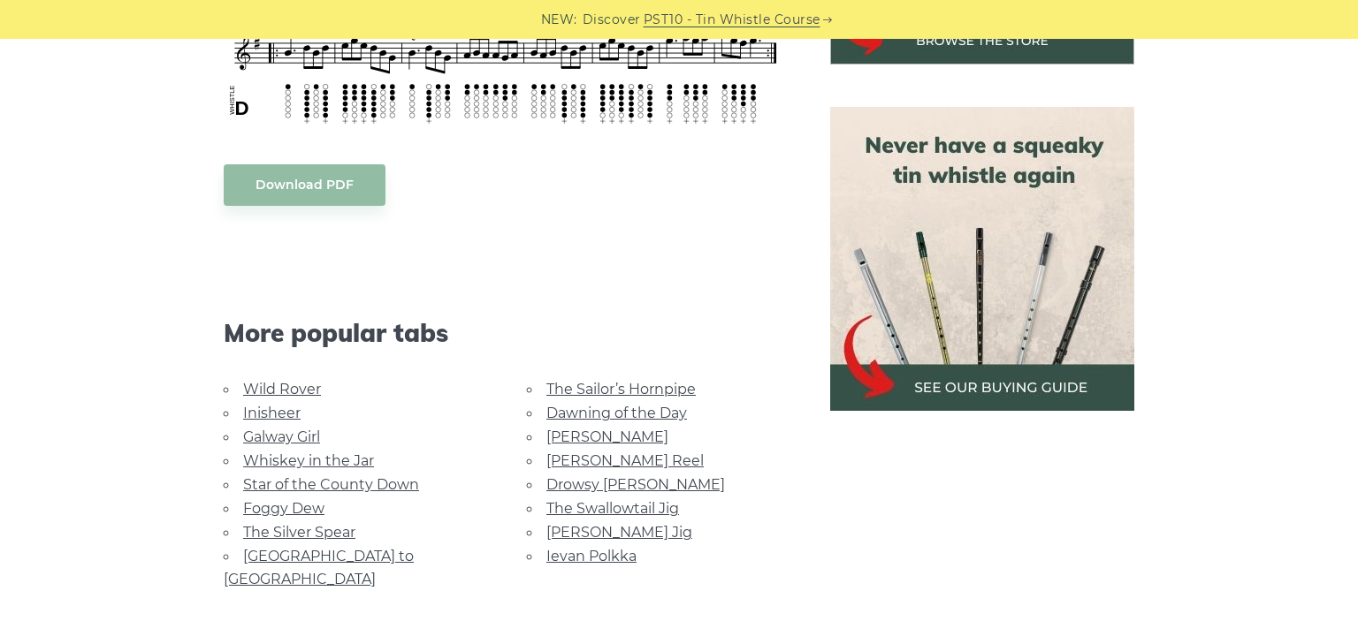
click at [578, 502] on link "The Swallowtail Jig" at bounding box center [612, 508] width 133 height 17
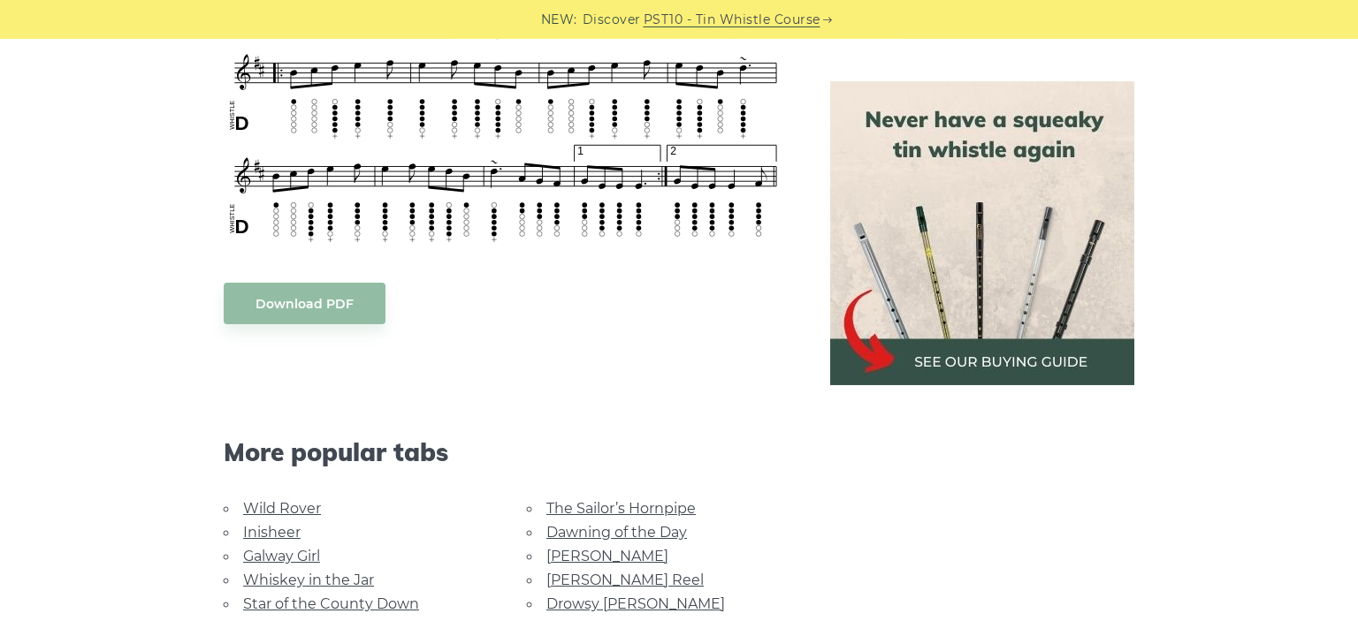
scroll to position [1306, 0]
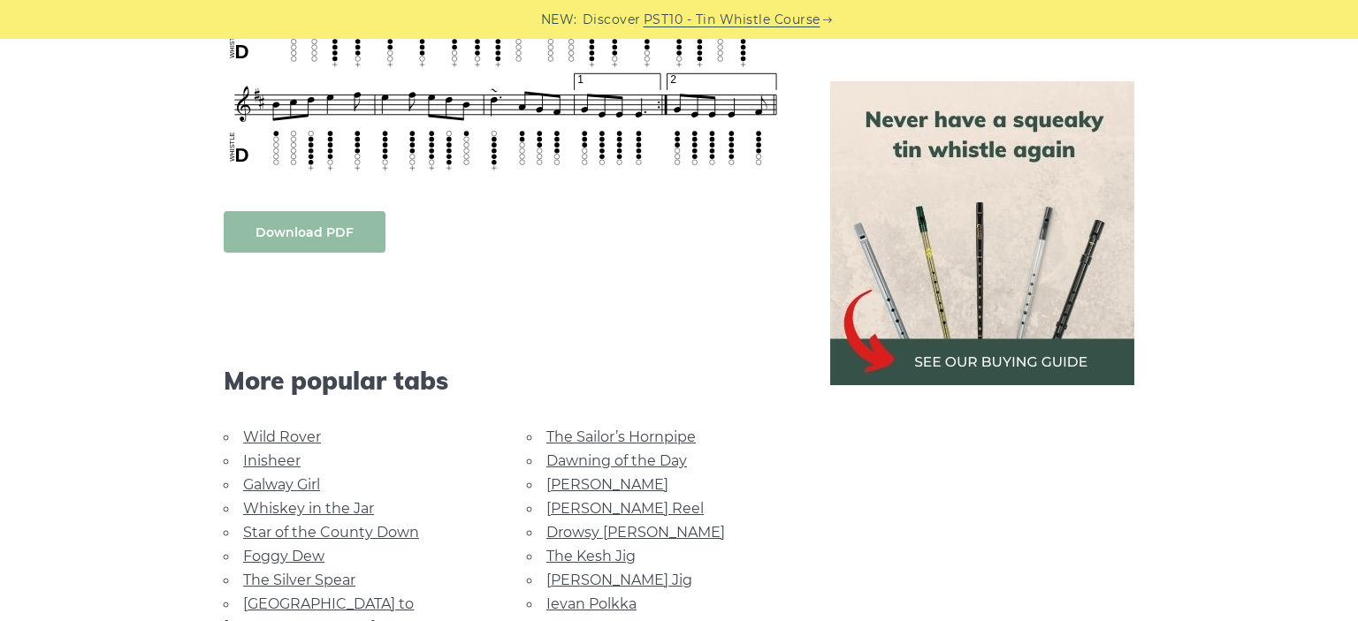
click at [303, 228] on link "Download PDF" at bounding box center [305, 232] width 162 height 42
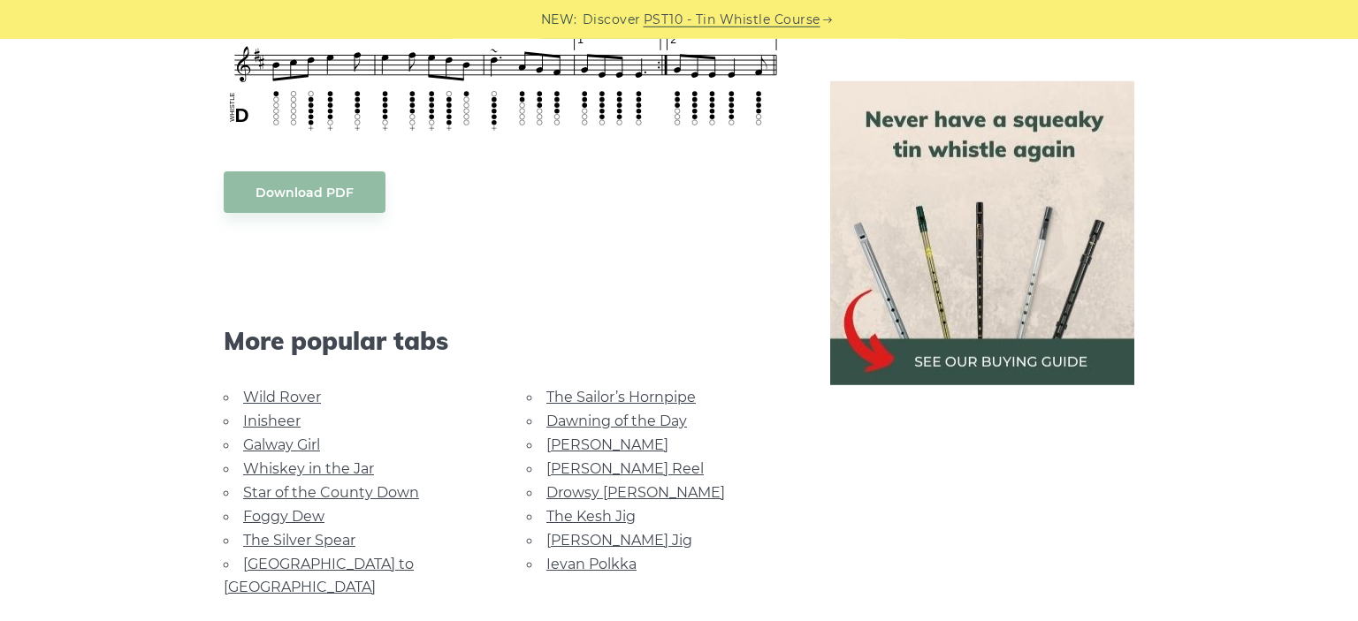
scroll to position [1400, 0]
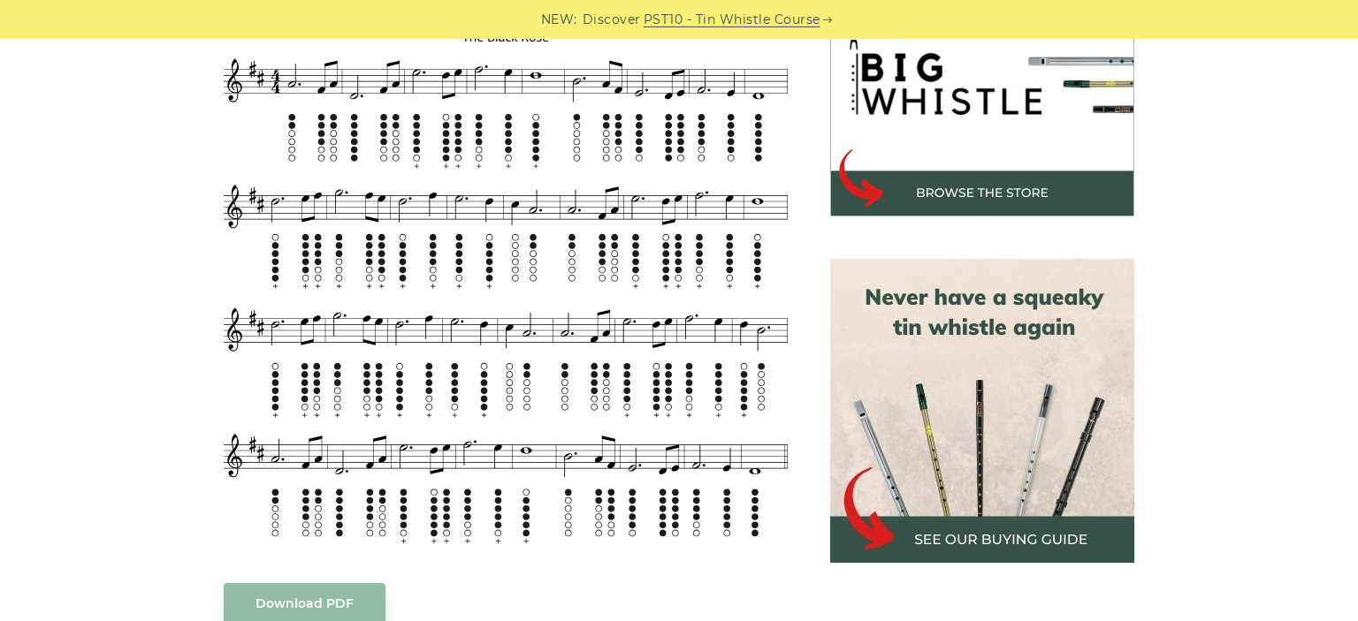
scroll to position [653, 0]
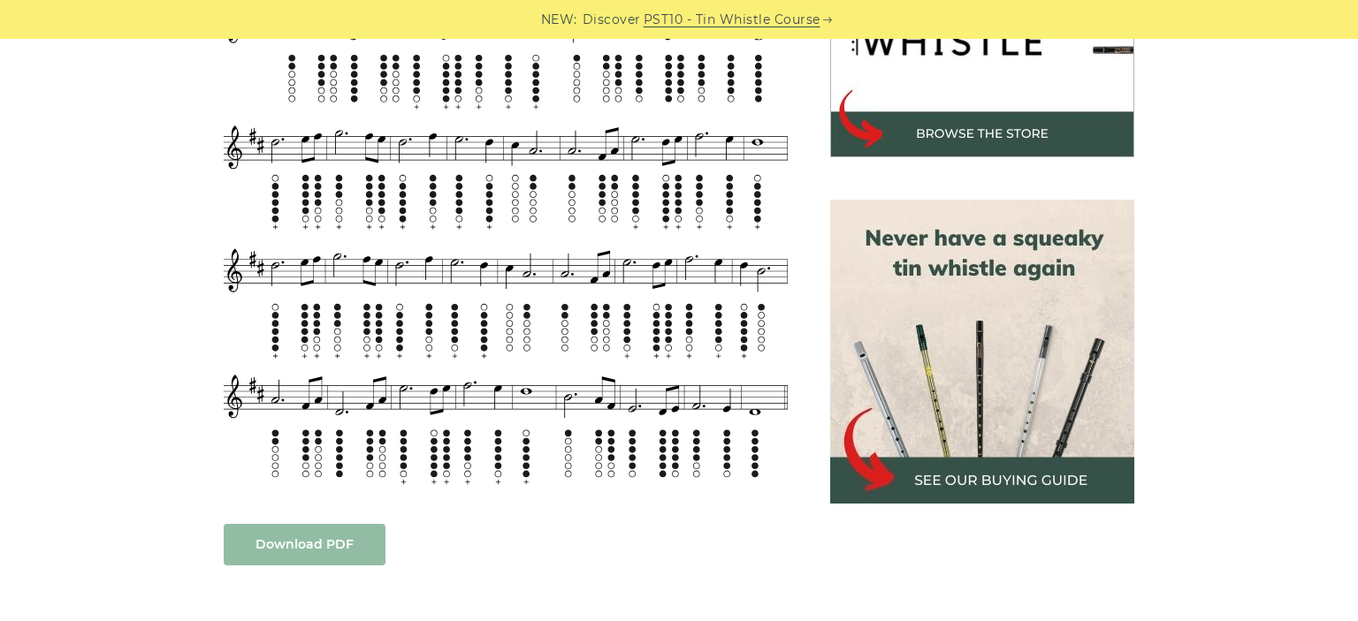
click at [301, 540] on link "Download PDF" at bounding box center [305, 545] width 162 height 42
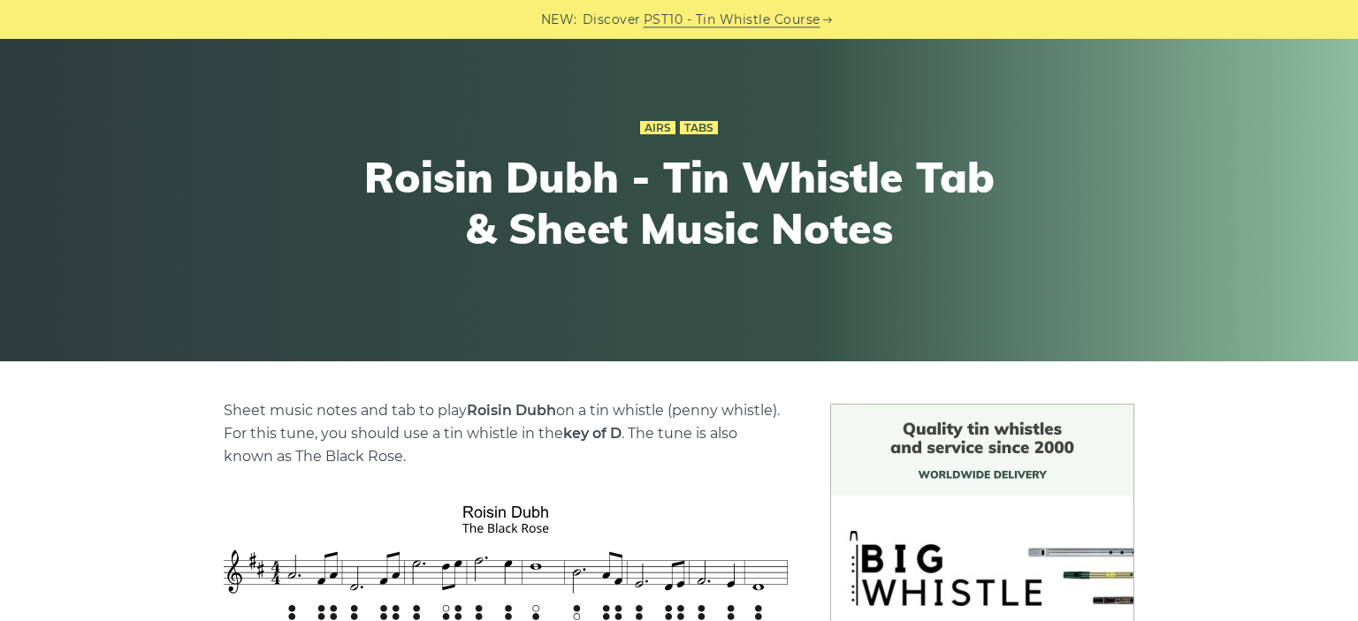
scroll to position [0, 0]
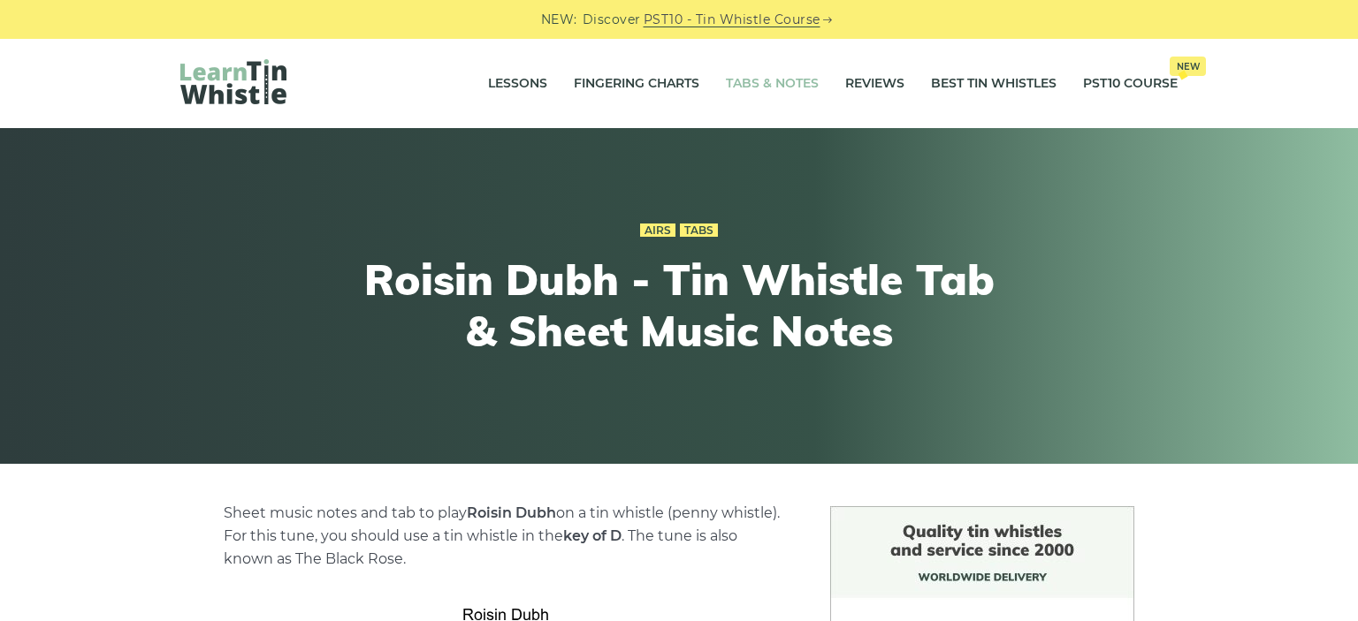
click at [737, 83] on link "Tabs & Notes" at bounding box center [772, 84] width 93 height 44
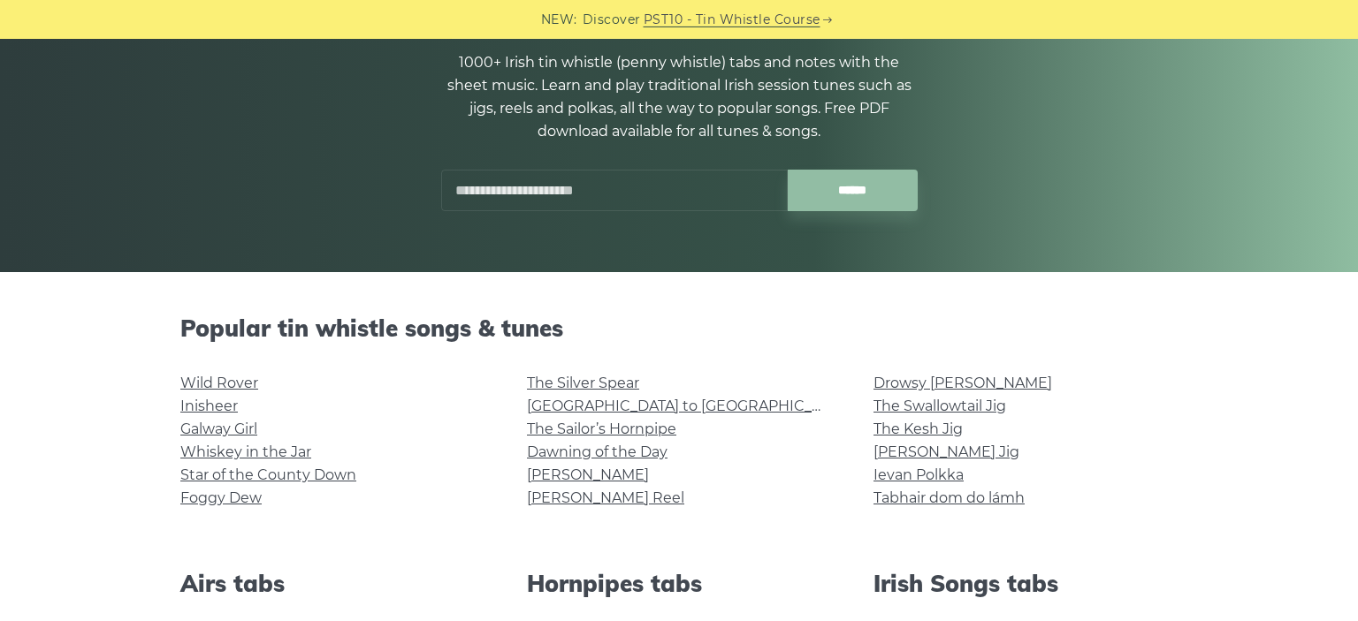
scroll to position [186, 0]
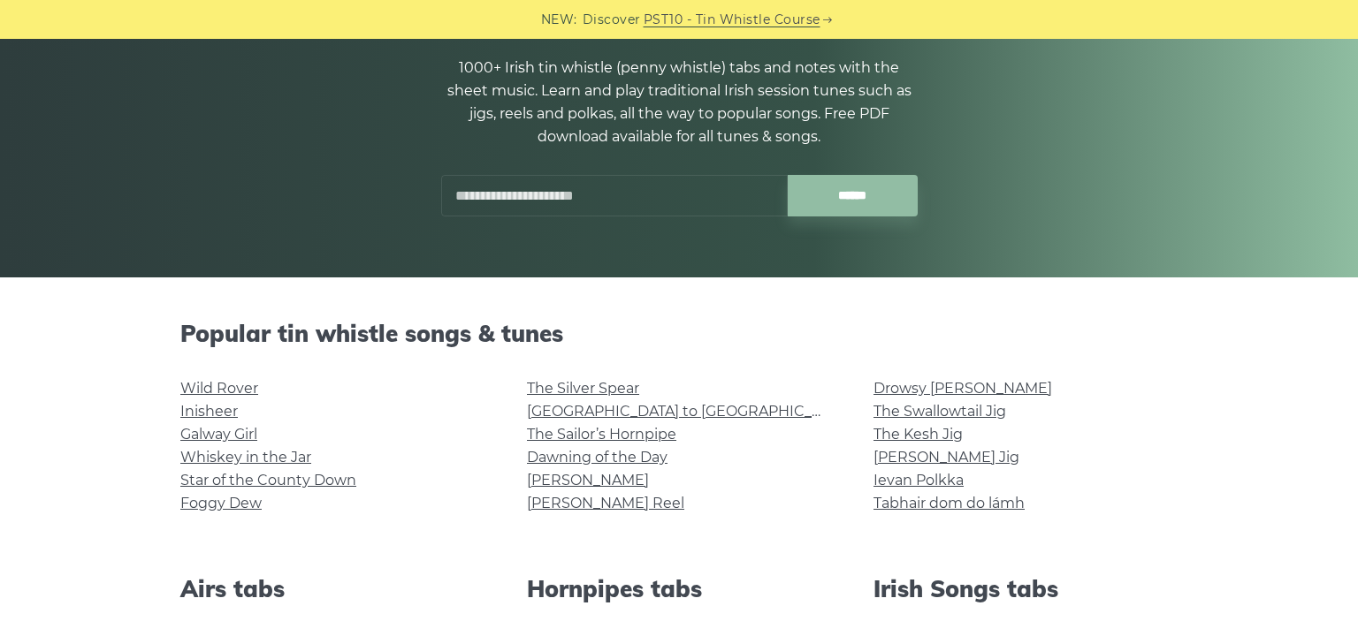
drag, startPoint x: 643, startPoint y: 186, endPoint x: 369, endPoint y: 204, distance: 274.6
click at [441, 204] on input "text" at bounding box center [614, 196] width 346 height 42
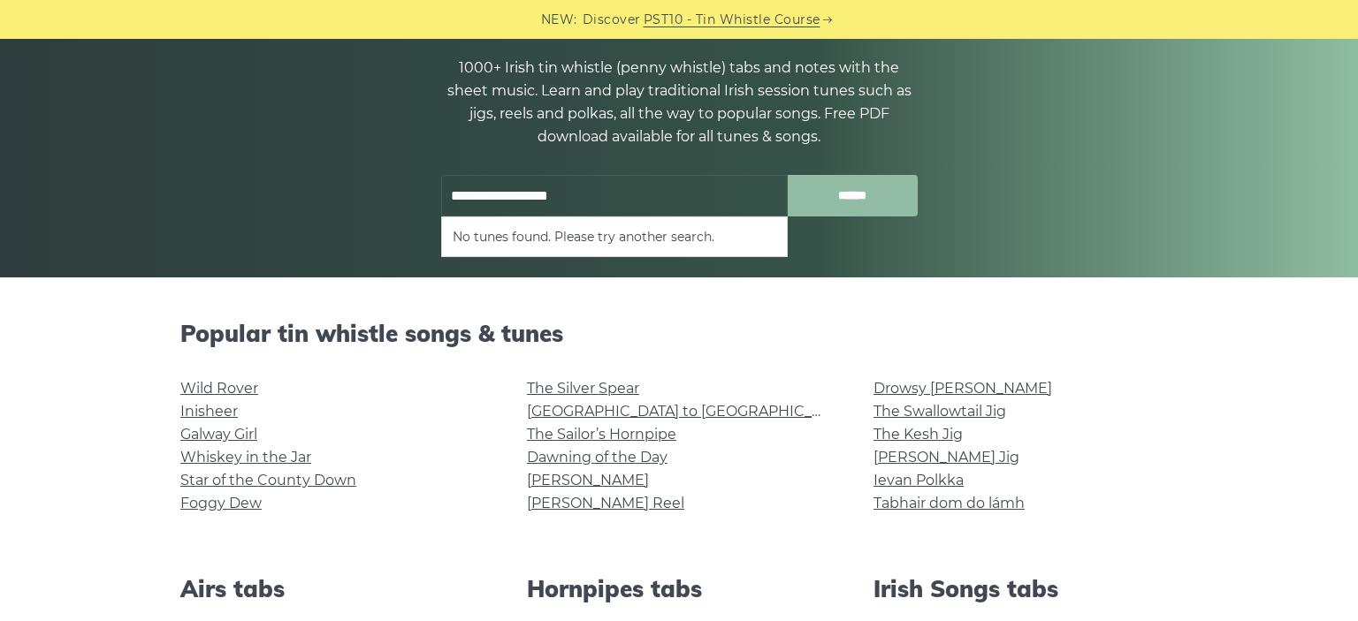
type input "**********"
click at [881, 195] on input "******" at bounding box center [853, 196] width 130 height 42
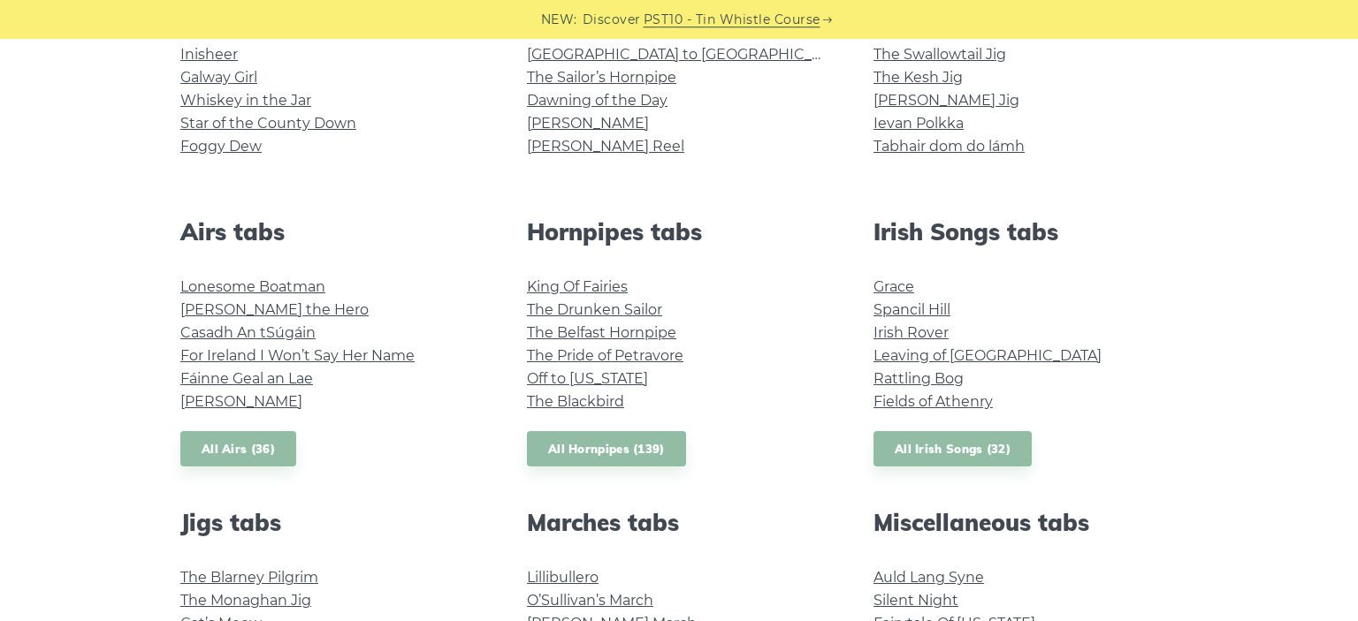
scroll to position [559, 0]
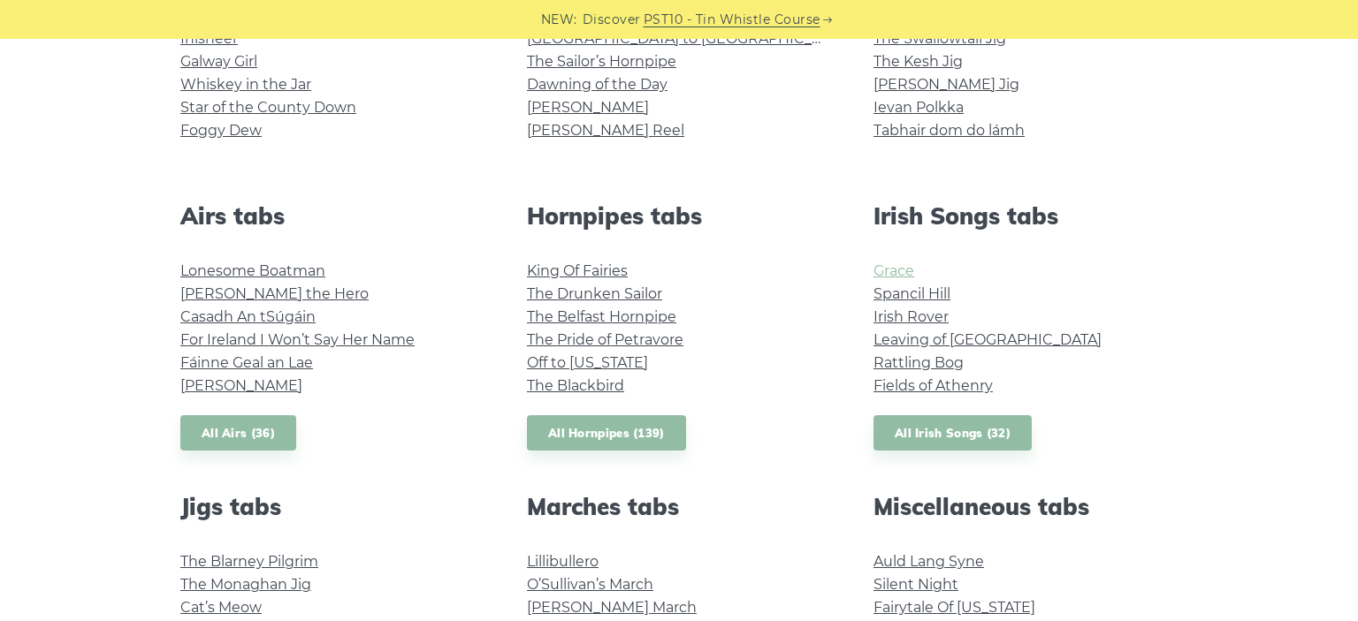
click at [885, 264] on link "Grace" at bounding box center [893, 271] width 41 height 17
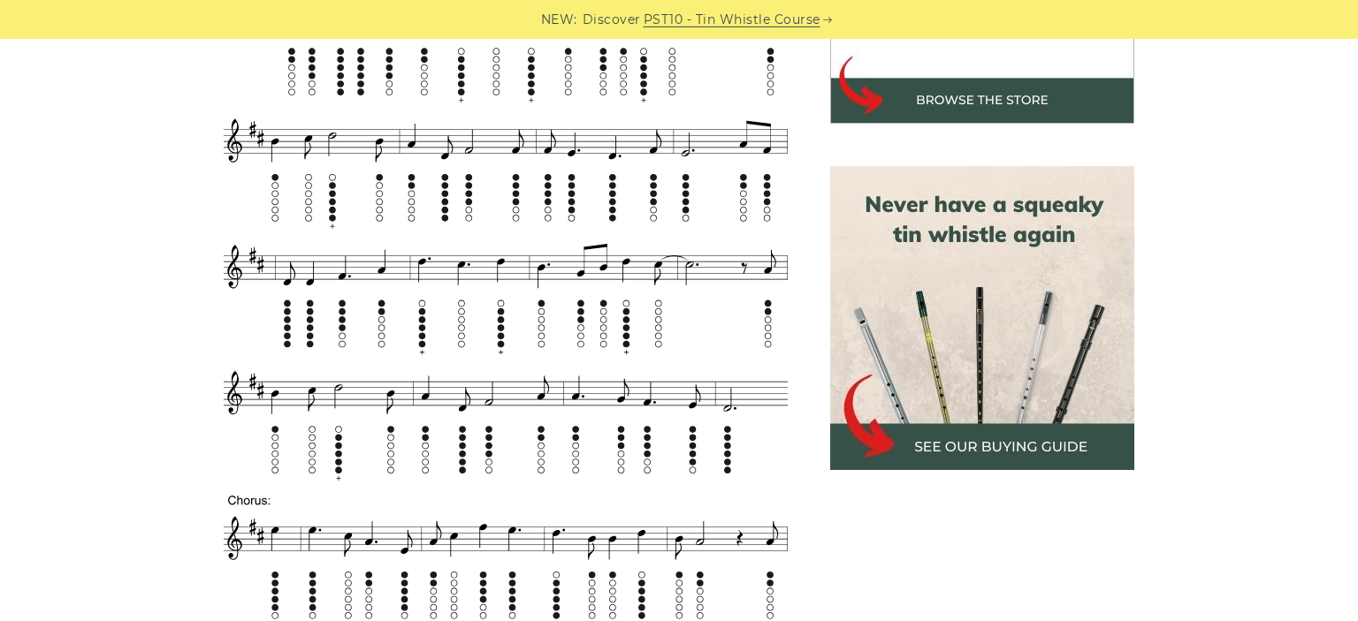
scroll to position [746, 0]
